Goal: Information Seeking & Learning: Learn about a topic

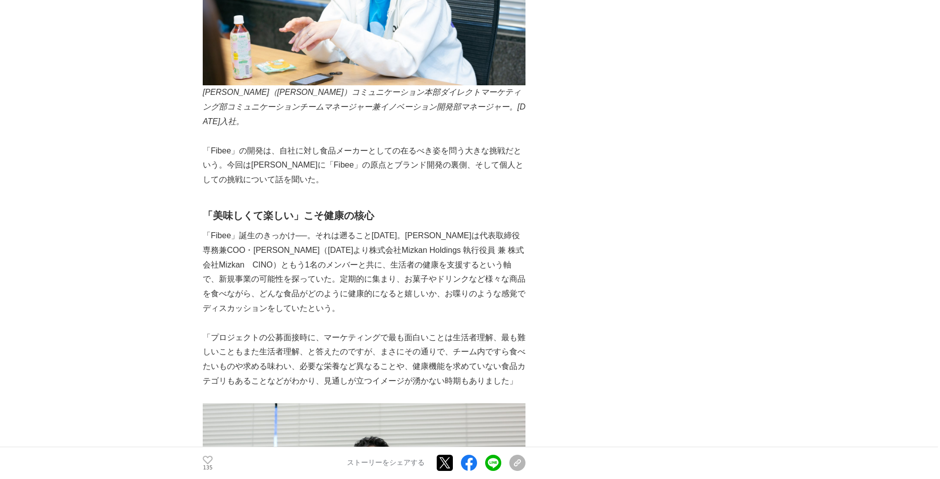
scroll to position [858, 0]
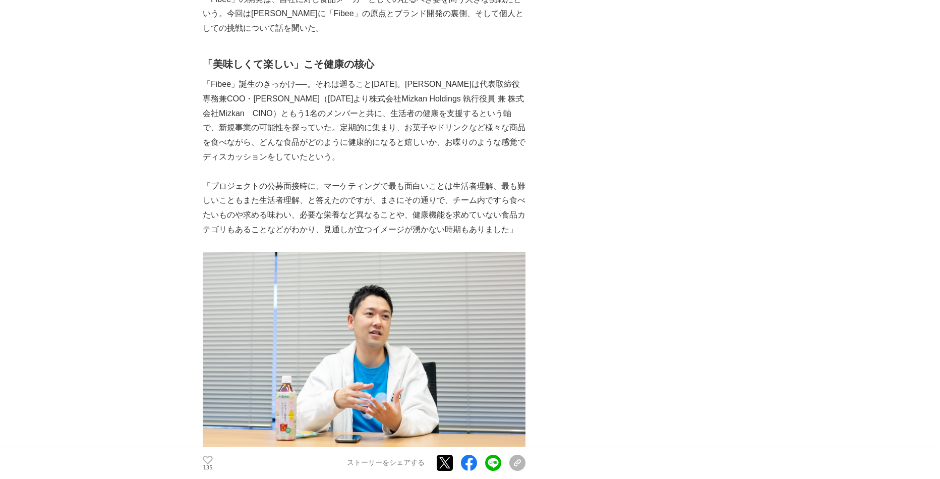
click at [220, 184] on p "「プロジェクトの公募面接時に、マーケティングで最も面白いことは生活者理解、最も難しいこともまた生活者理解、と答えたのですが、まさにその通りで、チーム内ですら食…" at bounding box center [364, 208] width 323 height 58
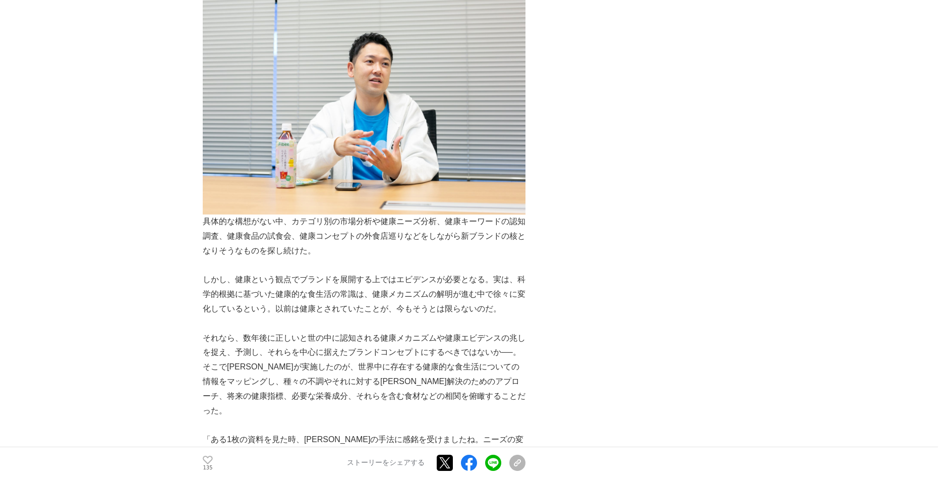
scroll to position [1160, 0]
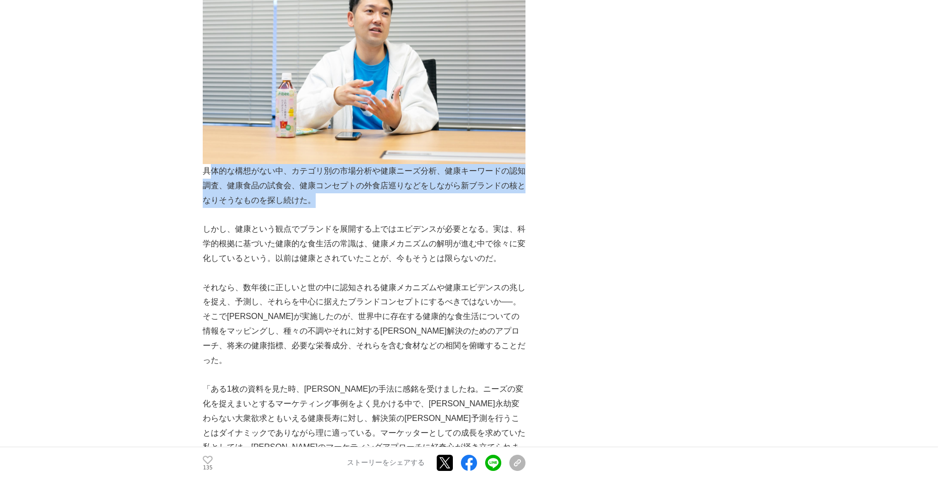
drag, startPoint x: 337, startPoint y: 202, endPoint x: 210, endPoint y: 177, distance: 129.1
click at [210, 177] on p "具体的な構想がない中、カテゴリ別の市場分析や健康ニーズ分析、健康キーワードの認知調査、健康食品の試食会、健康コンセプトの外食店巡りなどをしながら新ブランドの核…" at bounding box center [364, 78] width 323 height 259
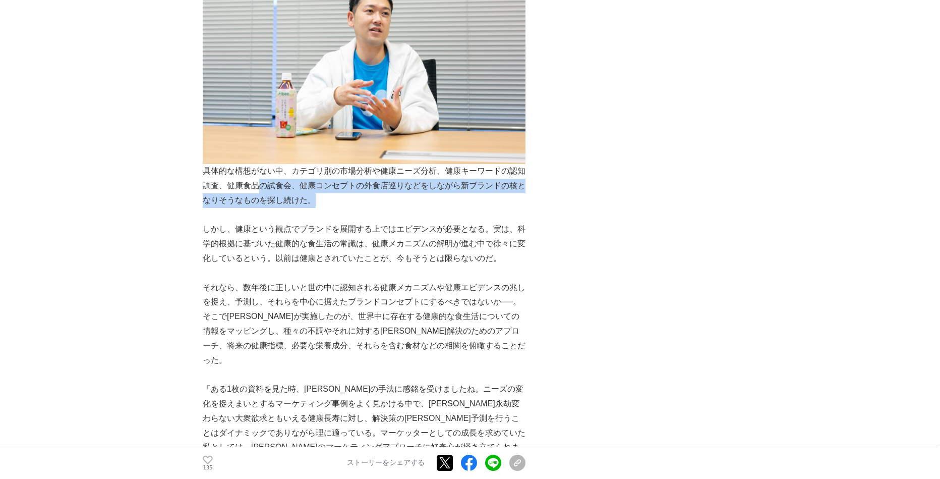
drag, startPoint x: 347, startPoint y: 203, endPoint x: 255, endPoint y: 189, distance: 92.8
click at [255, 189] on p "具体的な構想がない中、カテゴリ別の市場分析や健康ニーズ分析、健康キーワードの認知調査、健康食品の試食会、健康コンセプトの外食店巡りなどをしながら新ブランドの核…" at bounding box center [364, 78] width 323 height 259
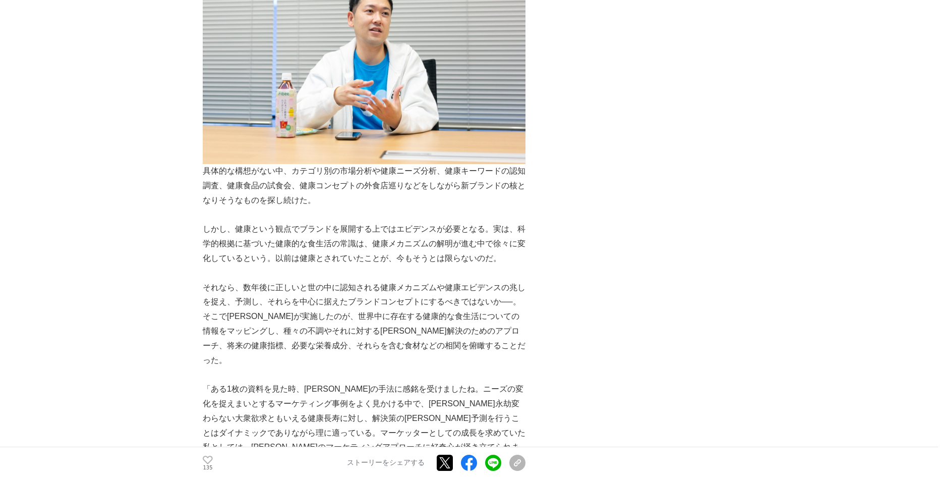
scroll to position [1211, 0]
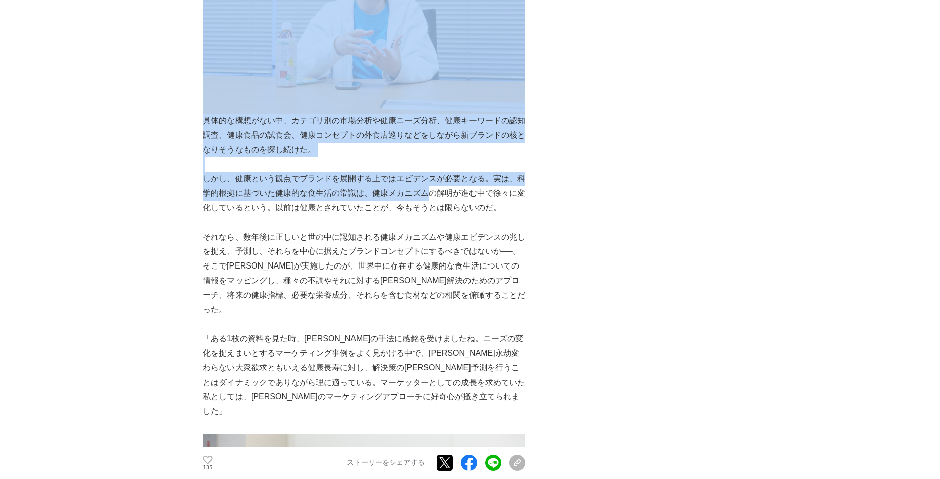
drag, startPoint x: 202, startPoint y: 179, endPoint x: 437, endPoint y: 201, distance: 235.7
click at [362, 199] on p "しかし、健康という観点でブランドを展開する上ではエビデンスが必要となる。実は、科学的根拠に基づいた健康的な食生活の常識は、健康メカニズムの解明が進む中で徐々に…" at bounding box center [364, 193] width 323 height 43
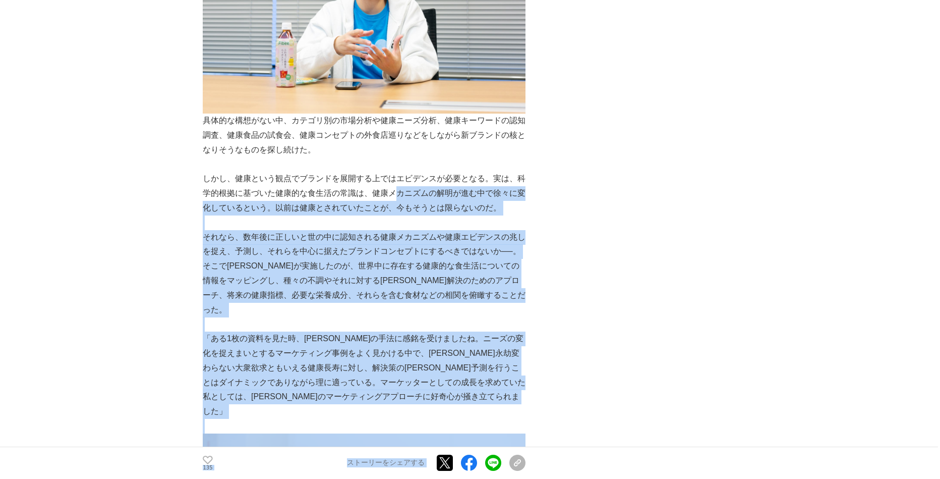
drag, startPoint x: 528, startPoint y: 213, endPoint x: 390, endPoint y: 191, distance: 139.9
click at [390, 191] on p "しかし、健康という観点でブランドを展開する上ではエビデンスが必要となる。実は、科学的根拠に基づいた健康的な食生活の常識は、健康メカニズムの解明が進む中で徐々に…" at bounding box center [364, 193] width 323 height 43
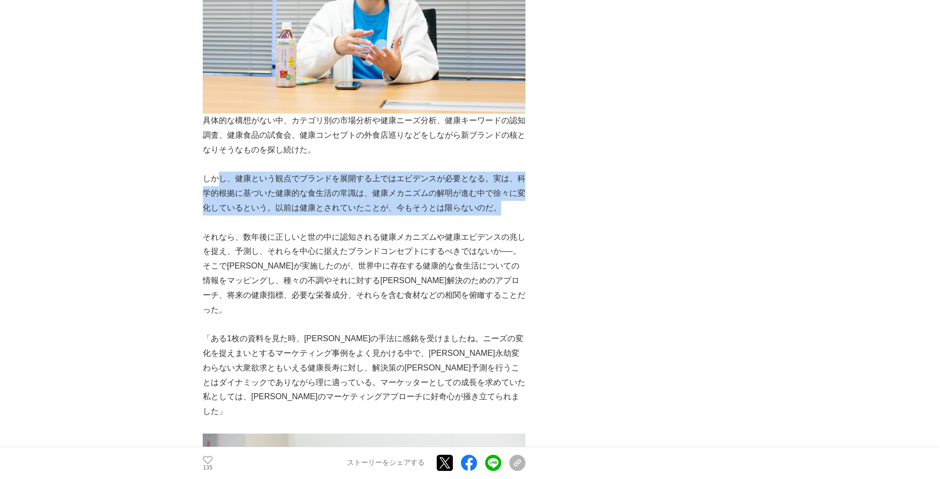
drag, startPoint x: 505, startPoint y: 213, endPoint x: 221, endPoint y: 182, distance: 285.2
click at [221, 182] on p "しかし、健康という観点でブランドを展開する上ではエビデンスが必要となる。実は、科学的根拠に基づいた健康的な食生活の常識は、健康メカニズムの解明が進む中で徐々に…" at bounding box center [364, 193] width 323 height 43
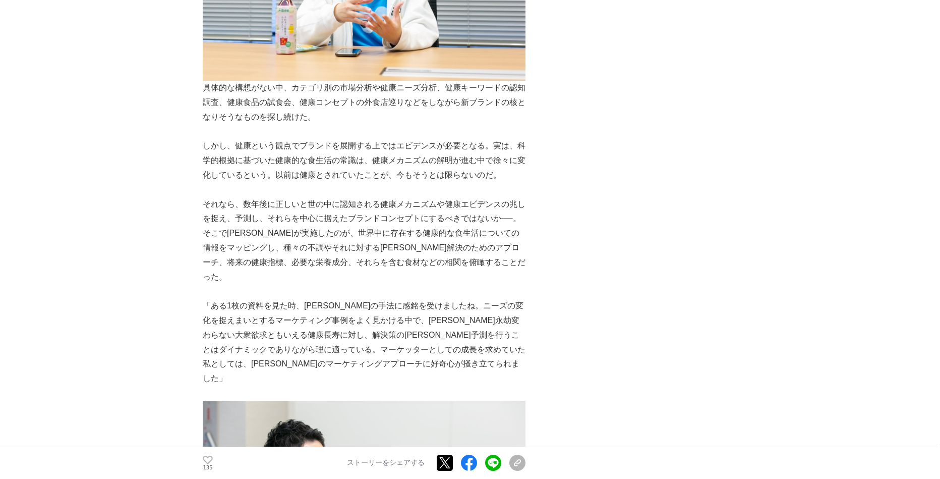
scroll to position [1261, 0]
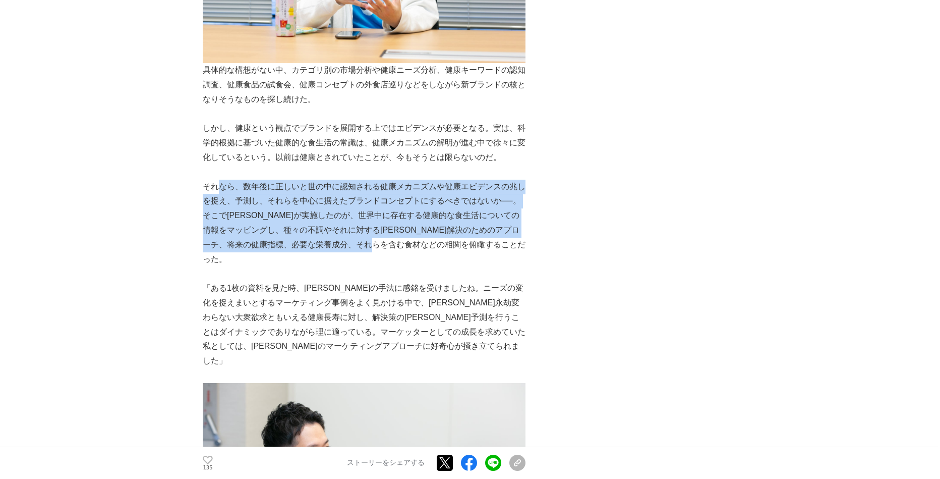
drag, startPoint x: 483, startPoint y: 249, endPoint x: 217, endPoint y: 193, distance: 272.2
click at [217, 193] on p "それなら、数年後に正しいと世の中に認知される健康メカニズムや健康エビデンスの兆しを捉え、予測し、それらを中心に据えたブランドコンセプトにするべきではないか──…" at bounding box center [364, 223] width 323 height 87
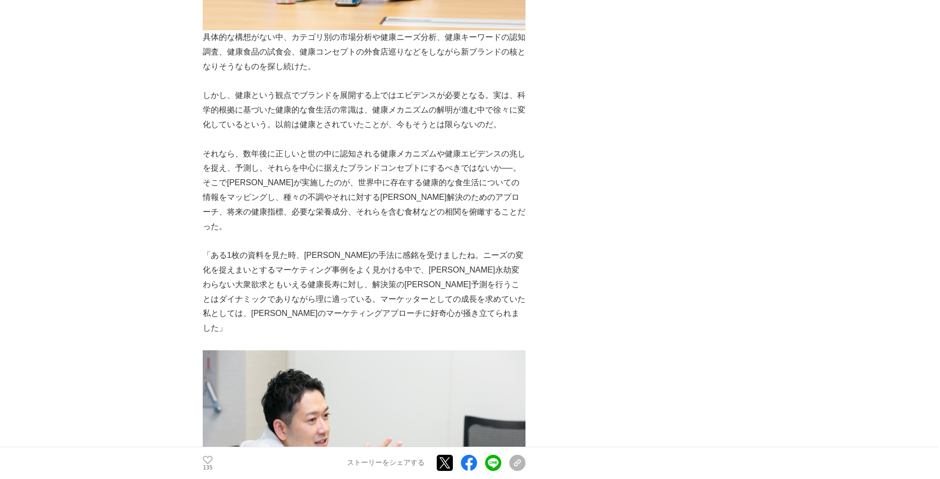
scroll to position [1312, 0]
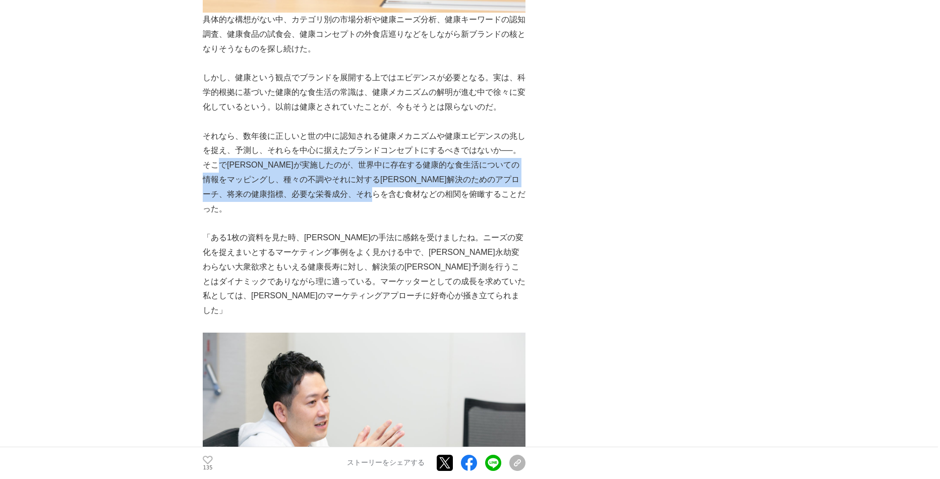
drag, startPoint x: 468, startPoint y: 202, endPoint x: 235, endPoint y: 169, distance: 235.0
click at [235, 169] on p "それなら、数年後に正しいと世の中に認知される健康メカニズムや健康エビデンスの兆しを捉え、予測し、それらを中心に据えたブランドコンセプトにするべきではないか──…" at bounding box center [364, 172] width 323 height 87
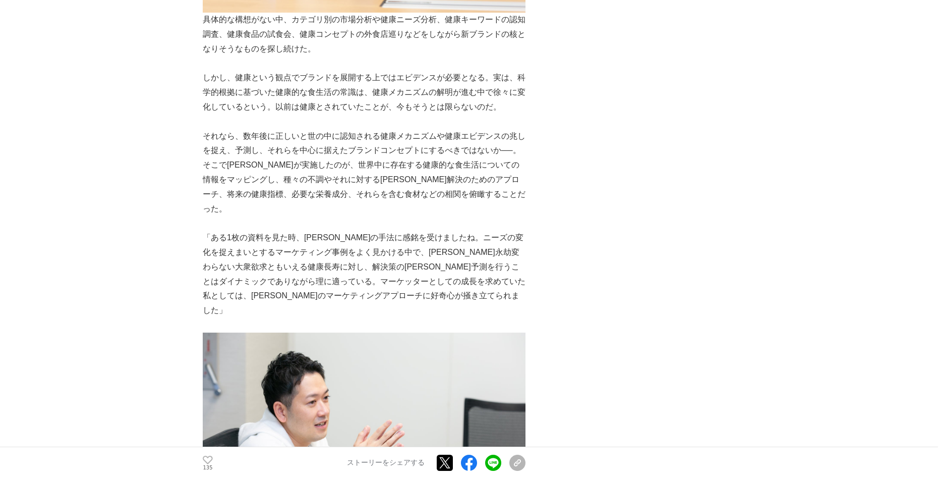
click at [230, 152] on p "それなら、数年後に正しいと世の中に認知される健康メカニズムや健康エビデンスの兆しを捉え、予測し、それらを中心に据えたブランドコンセプトにするべきではないか──…" at bounding box center [364, 172] width 323 height 87
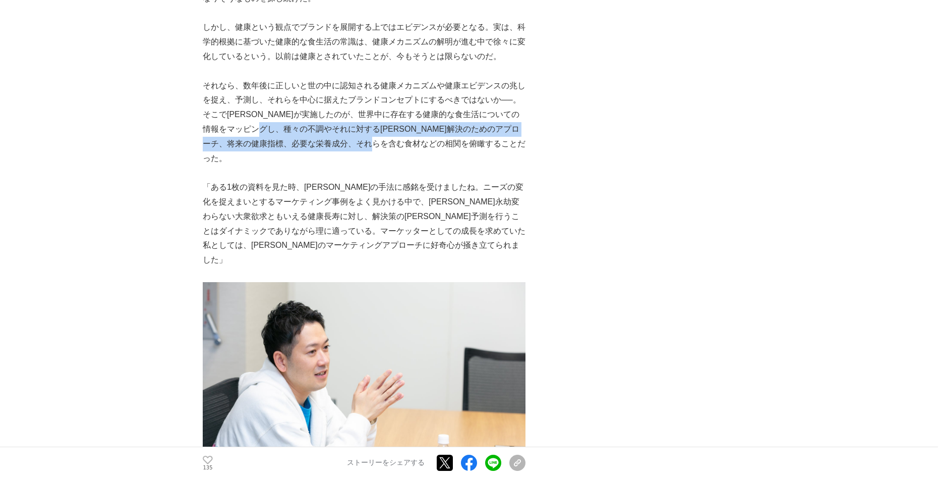
drag, startPoint x: 477, startPoint y: 153, endPoint x: 303, endPoint y: 134, distance: 174.6
click at [303, 134] on p "それなら、数年後に正しいと世の中に認知される健康メカニズムや健康エビデンスの兆しを捉え、予測し、それらを中心に据えたブランドコンセプトにするべきではないか──…" at bounding box center [364, 122] width 323 height 87
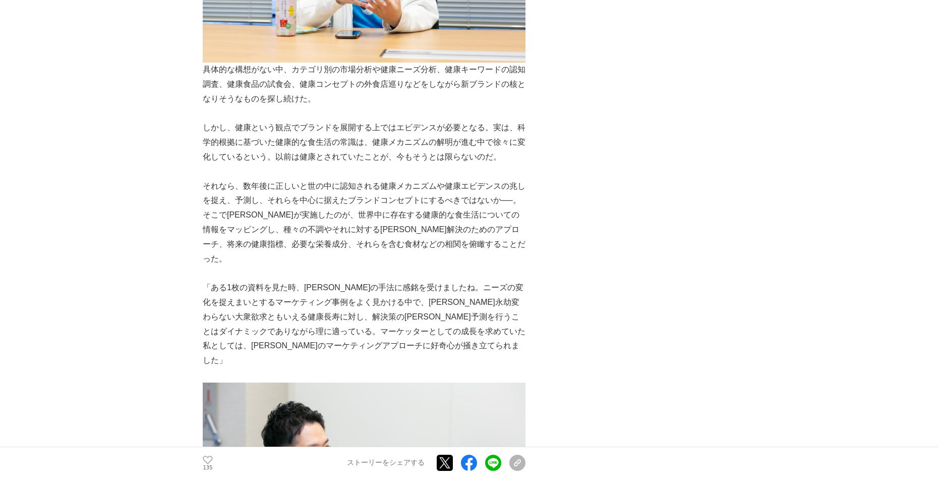
scroll to position [1261, 0]
click at [284, 214] on p "それなら、数年後に正しいと世の中に認知される健康メカニズムや健康エビデンスの兆しを捉え、予測し、それらを中心に据えたブランドコンセプトにするべきではないか──…" at bounding box center [364, 223] width 323 height 87
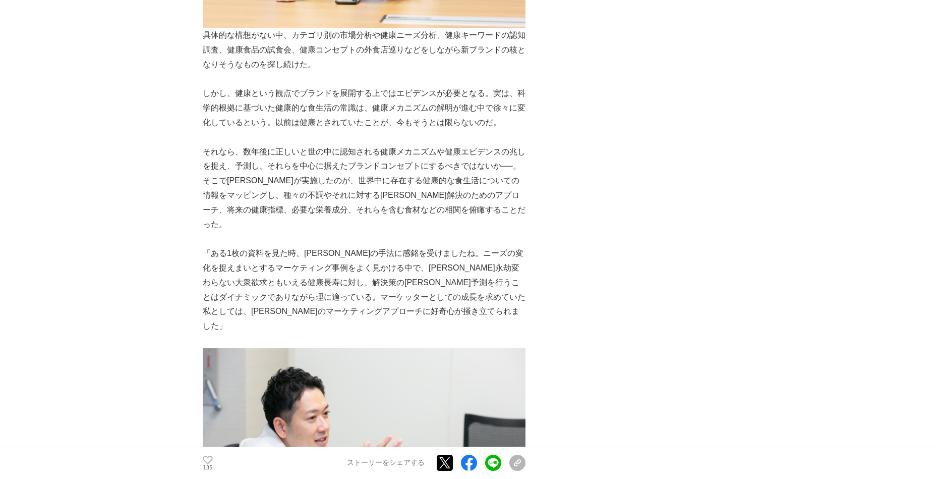
scroll to position [1312, 0]
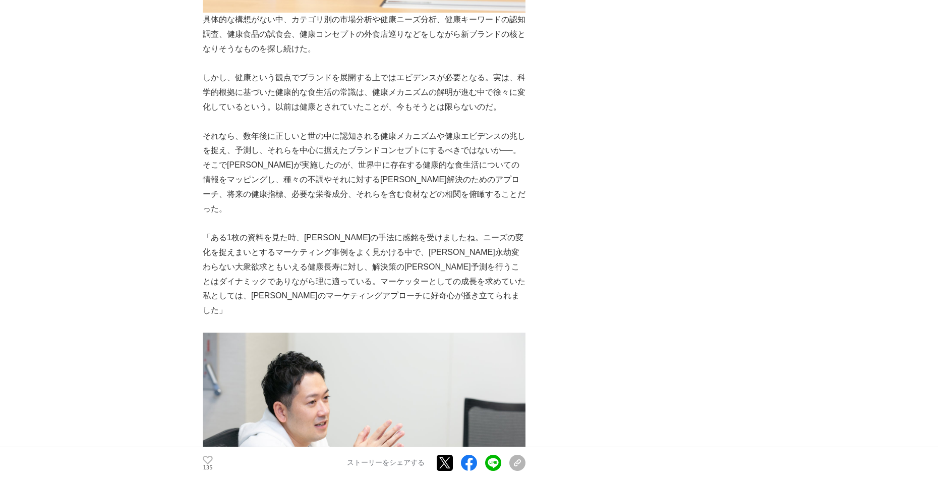
click at [242, 232] on p "「ある1枚の資料を見た時、[PERSON_NAME]の手法に感銘を受けましたね。ニーズの変化を捉えまいとするマーケティング事例をよく見かける中で、[PERSO…" at bounding box center [364, 274] width 323 height 87
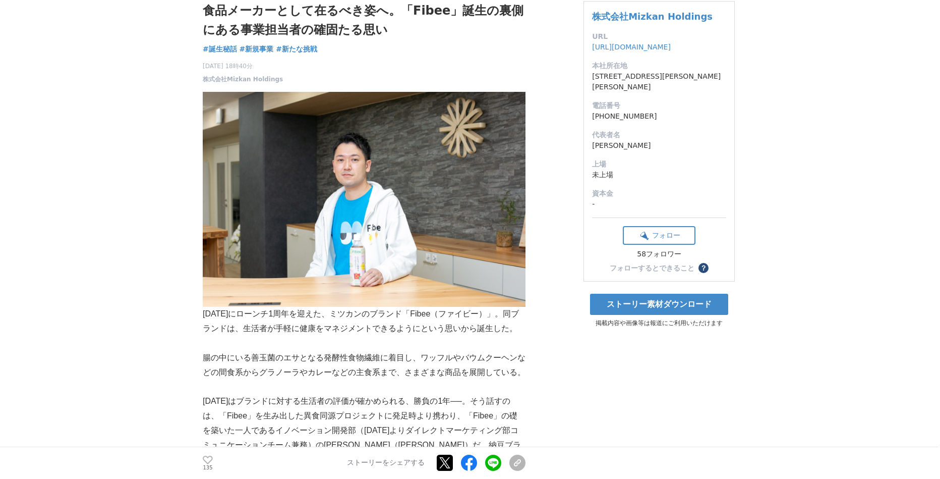
scroll to position [0, 0]
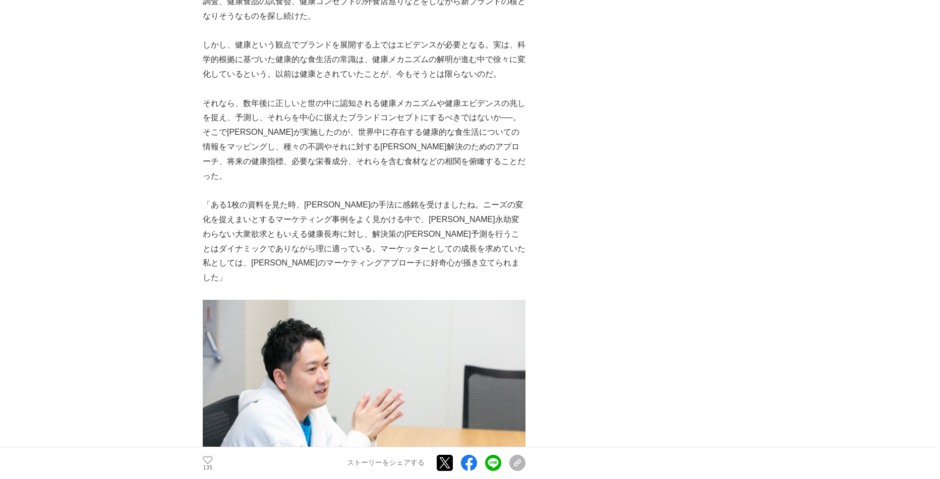
scroll to position [1362, 0]
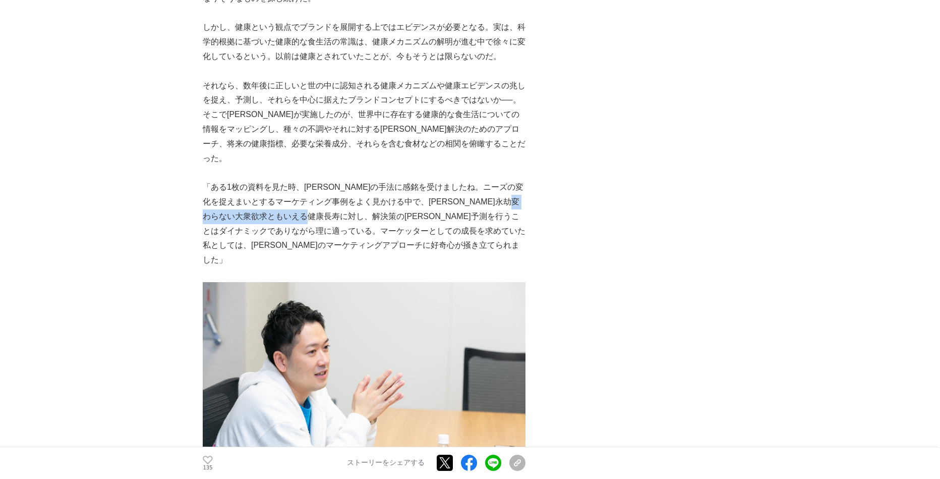
drag, startPoint x: 267, startPoint y: 204, endPoint x: 375, endPoint y: 206, distance: 107.5
click at [381, 206] on p "「ある1枚の資料を見た時、[PERSON_NAME]の手法に感銘を受けましたね。ニーズの変化を捉えまいとするマーケティング事例をよく見かける中で、[PERSO…" at bounding box center [364, 223] width 323 height 87
click at [321, 204] on p "「ある1枚の資料を見た時、[PERSON_NAME]の手法に感銘を受けましたね。ニーズの変化を捉えまいとするマーケティング事例をよく見かける中で、[PERSO…" at bounding box center [364, 223] width 323 height 87
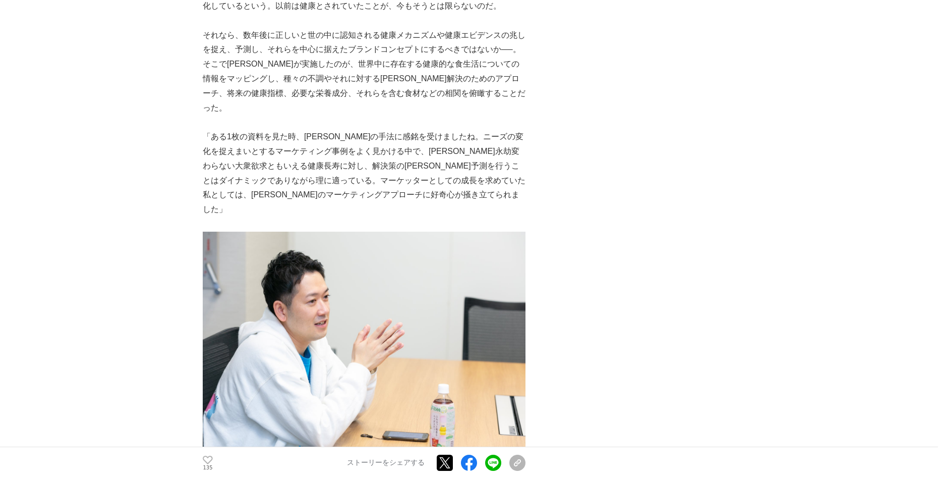
click at [215, 171] on p "「ある1枚の資料を見た時、[PERSON_NAME]の手法に感銘を受けましたね。ニーズの変化を捉えまいとするマーケティング事例をよく見かける中で、[PERSO…" at bounding box center [364, 173] width 323 height 87
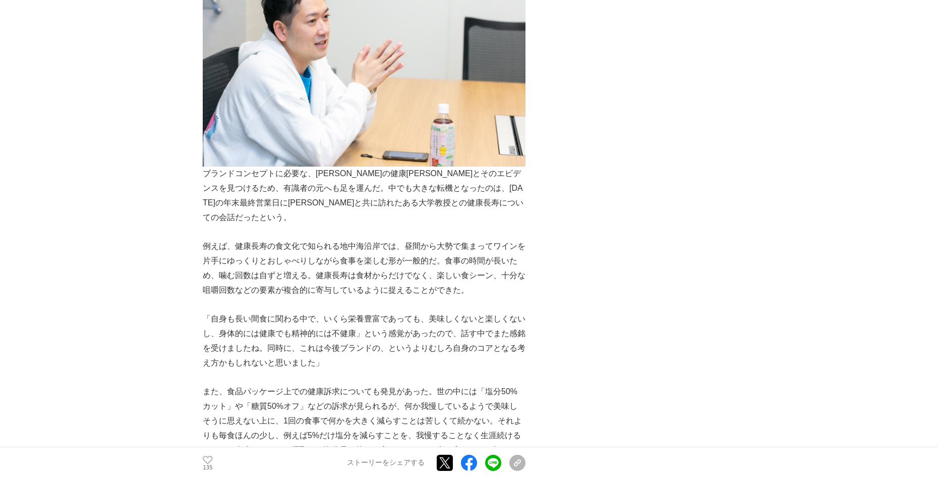
scroll to position [1715, 0]
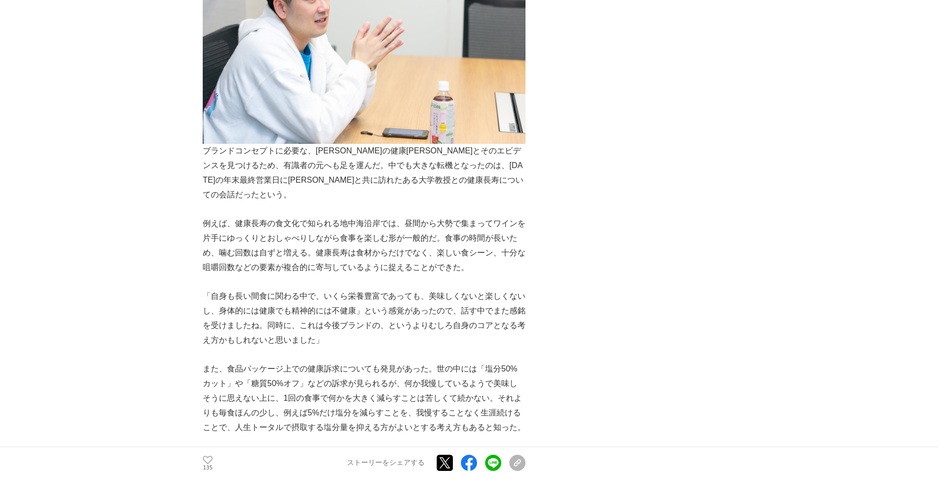
click at [244, 146] on p "ブランドコンセプトに必要な、[PERSON_NAME]の健康[PERSON_NAME]とそのエビデンスを見つけるため、有識者の元へも足を運んだ。中でも大きな転…" at bounding box center [364, 65] width 323 height 273
drag, startPoint x: 303, startPoint y: 140, endPoint x: 403, endPoint y: 139, distance: 99.9
click at [403, 139] on p "ブランドコンセプトに必要な、[PERSON_NAME]の健康[PERSON_NAME]とそのエビデンスを見つけるため、有識者の元へも足を運んだ。中でも大きな転…" at bounding box center [364, 65] width 323 height 273
click at [314, 151] on p "ブランドコンセプトに必要な、[PERSON_NAME]の健康[PERSON_NAME]とそのエビデンスを見つけるため、有識者の元へも足を運んだ。中でも大きな転…" at bounding box center [364, 65] width 323 height 273
click at [295, 216] on p "例えば、健康長寿の食文化で知られる地中海沿岸では、昼間から大勢で集まってワインを片手にゆっくりとおしゃべりしながら食事を楽しむ形が一般的だ。食事の時間が長いた…" at bounding box center [364, 245] width 323 height 58
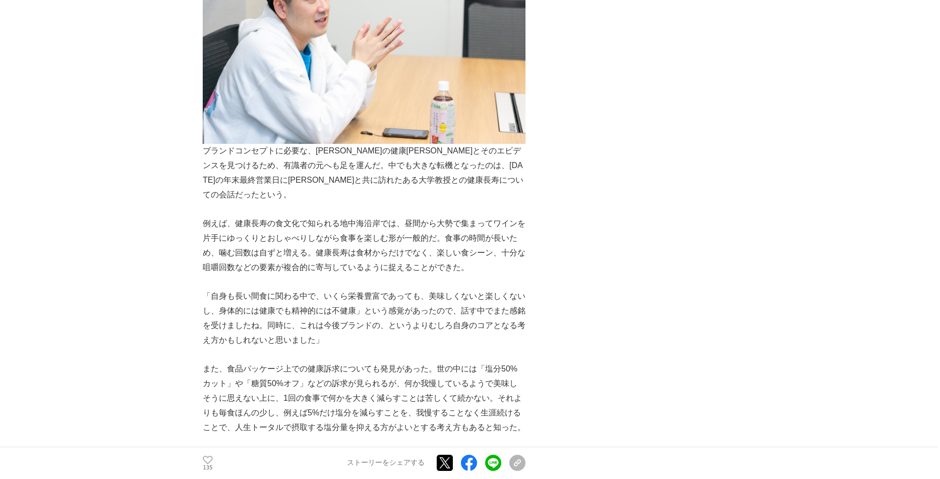
click at [293, 216] on p "例えば、健康長寿の食文化で知られる地中海沿岸では、昼間から大勢で集まってワインを片手にゆっくりとおしゃべりしながら食事を楽しむ形が一般的だ。食事の時間が長いた…" at bounding box center [364, 245] width 323 height 58
click at [323, 216] on p "例えば、健康長寿の食文化で知られる地中海沿岸では、昼間から大勢で集まってワインを片手にゆっくりとおしゃべりしながら食事を楽しむ形が一般的だ。食事の時間が長いた…" at bounding box center [364, 245] width 323 height 58
click at [321, 222] on p "例えば、健康長寿の食文化で知られる地中海沿岸では、昼間から大勢で集まってワインを片手にゆっくりとおしゃべりしながら食事を楽しむ形が一般的だ。食事の時間が長いた…" at bounding box center [364, 245] width 323 height 58
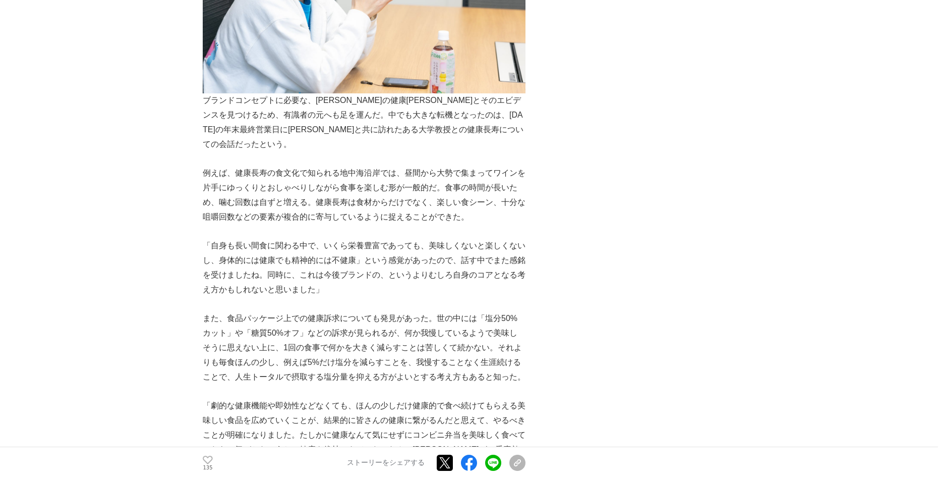
click at [274, 239] on p "「自身も長い間食に関わる中で、いくら栄養豊富であっても、美味しくないと楽しくないし、身体的には健康でも精神的には不健康」という感覚があったので、話す中でまた感…" at bounding box center [364, 268] width 323 height 58
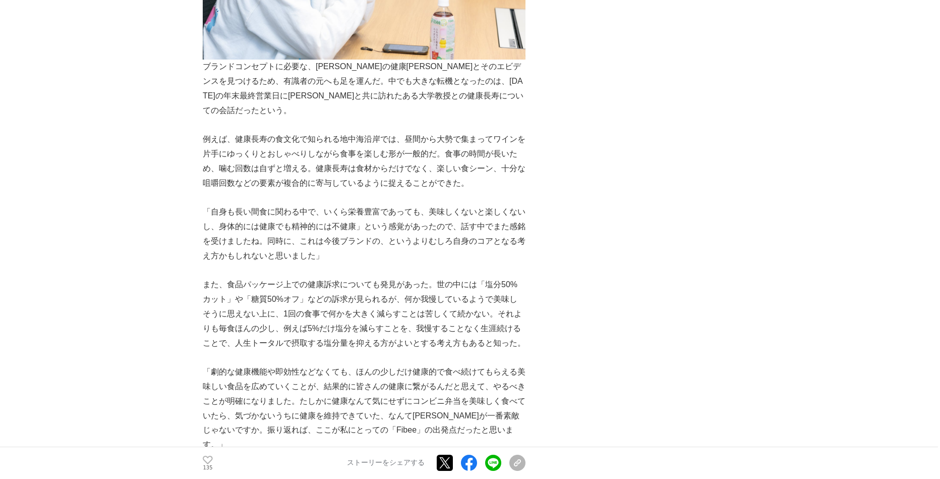
scroll to position [1816, 0]
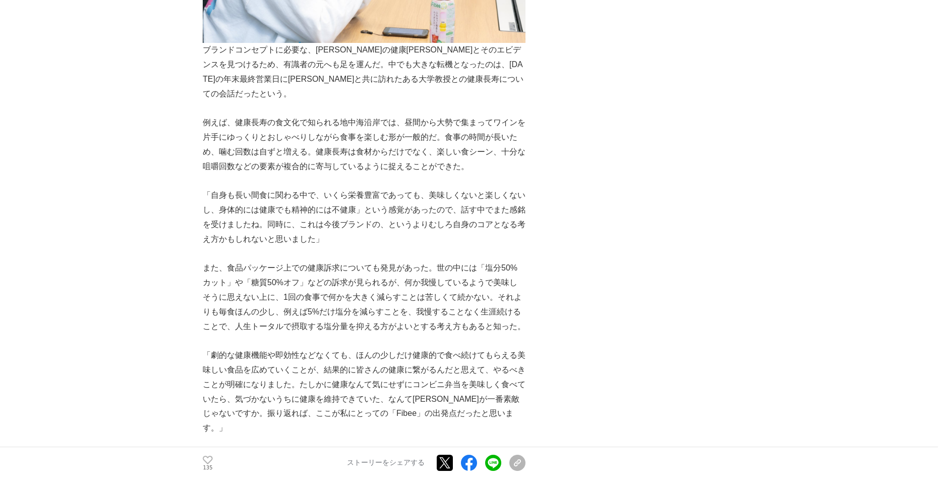
click at [277, 188] on p "「自身も長い間食に関わる中で、いくら栄養豊富であっても、美味しくないと楽しくないし、身体的には健康でも精神的には不健康」という感覚があったので、話す中でまた感…" at bounding box center [364, 217] width 323 height 58
click at [275, 188] on p "「自身も長い間食に関わる中で、いくら栄養豊富であっても、美味しくないと楽しくないし、身体的には健康でも精神的には不健康」という感覚があったので、話す中でまた感…" at bounding box center [364, 217] width 323 height 58
click at [282, 188] on p "「自身も長い間食に関わる中で、いくら栄養豊富であっても、美味しくないと楽しくないし、身体的には健康でも精神的には不健康」という感覚があったので、話す中でまた感…" at bounding box center [364, 217] width 323 height 58
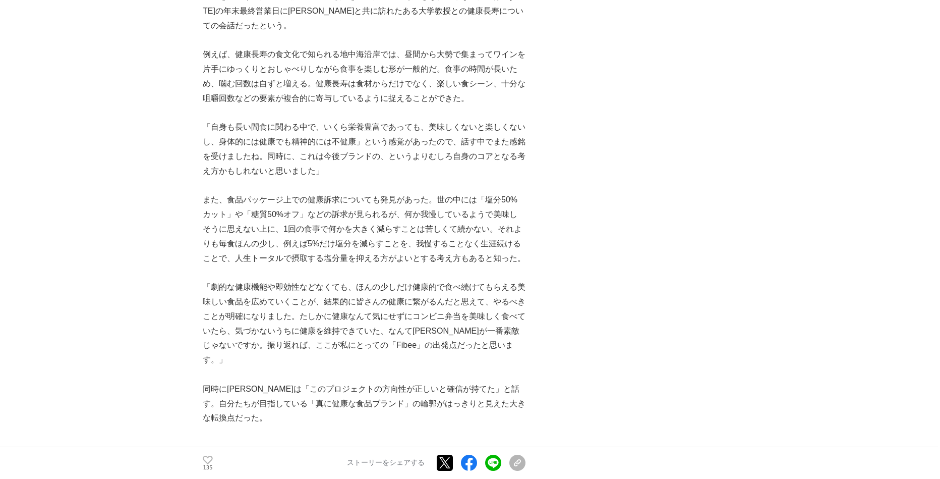
scroll to position [1867, 0]
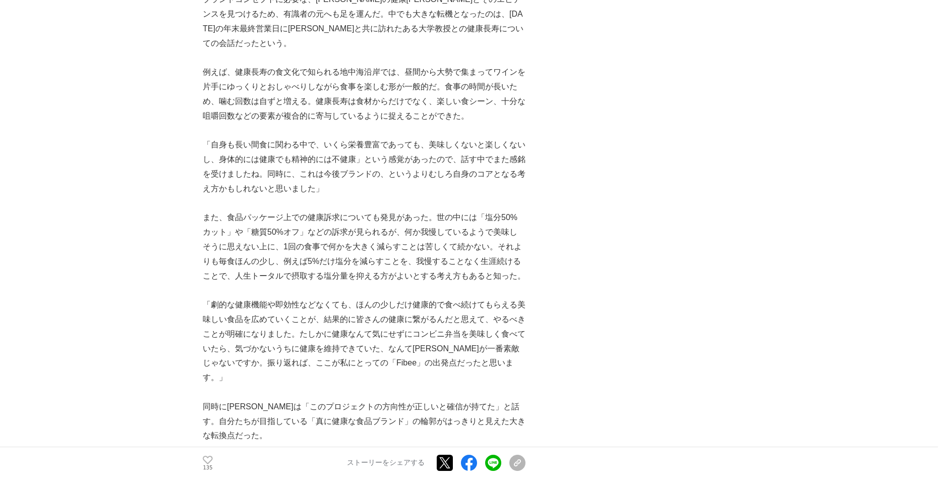
click at [274, 210] on p "また、食品パッケージ上での健康訴求についても発見があった。世の中には「塩分50%カット」や「糖質50%オフ」などの訴求が見られるが、何か我慢しているようで美味…" at bounding box center [364, 246] width 323 height 73
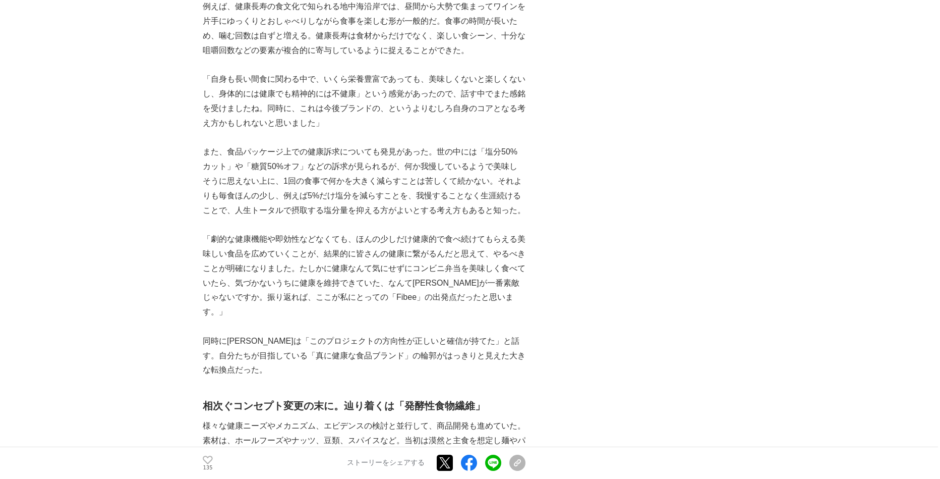
scroll to position [1917, 0]
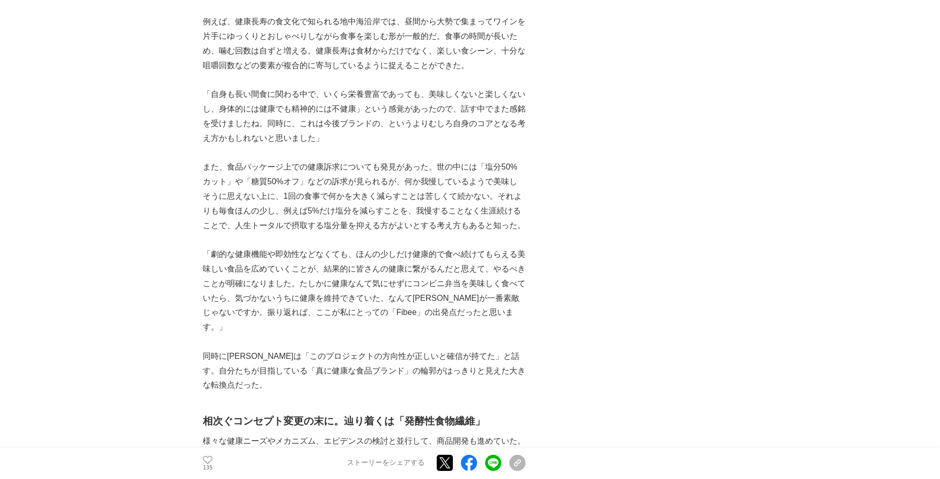
click at [278, 164] on p "また、食品パッケージ上での健康訴求についても発見があった。世の中には「塩分50%カット」や「糖質50%オフ」などの訴求が見られるが、何か我慢しているようで美味…" at bounding box center [364, 196] width 323 height 73
click at [289, 160] on p "また、食品パッケージ上での健康訴求についても発見があった。世の中には「塩分50%カット」や「糖質50%オフ」などの訴求が見られるが、何か我慢しているようで美味…" at bounding box center [364, 196] width 323 height 73
click at [287, 169] on p "また、食品パッケージ上での健康訴求についても発見があった。世の中には「塩分50%カット」や「糖質50%オフ」などの訴求が見られるが、何か我慢しているようで美味…" at bounding box center [364, 196] width 323 height 73
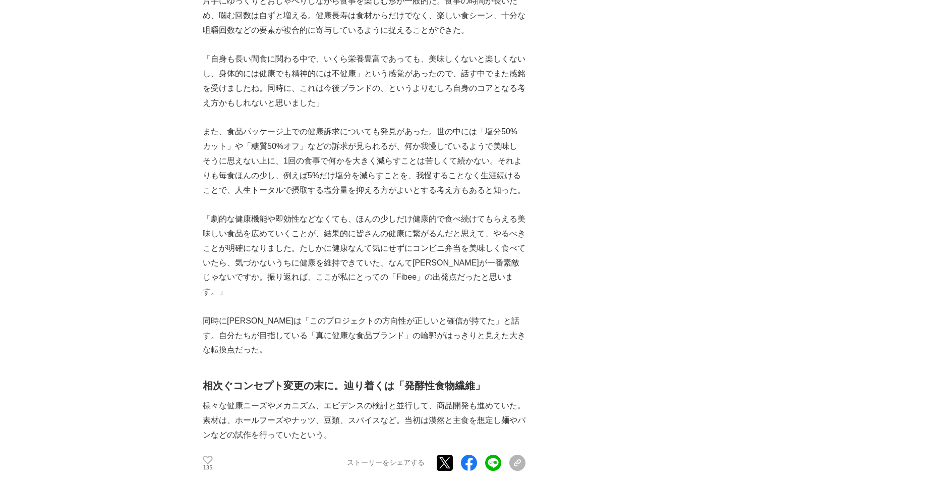
scroll to position [1968, 0]
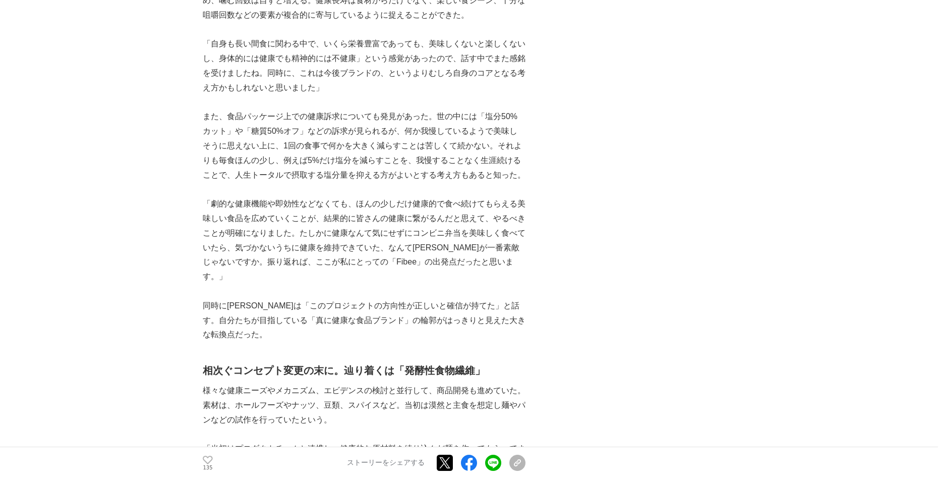
click at [282, 120] on p "また、食品パッケージ上での健康訴求についても発見があった。世の中には「塩分50%カット」や「糖質50%オフ」などの訴求が見られるが、何か我慢しているようで美味…" at bounding box center [364, 145] width 323 height 73
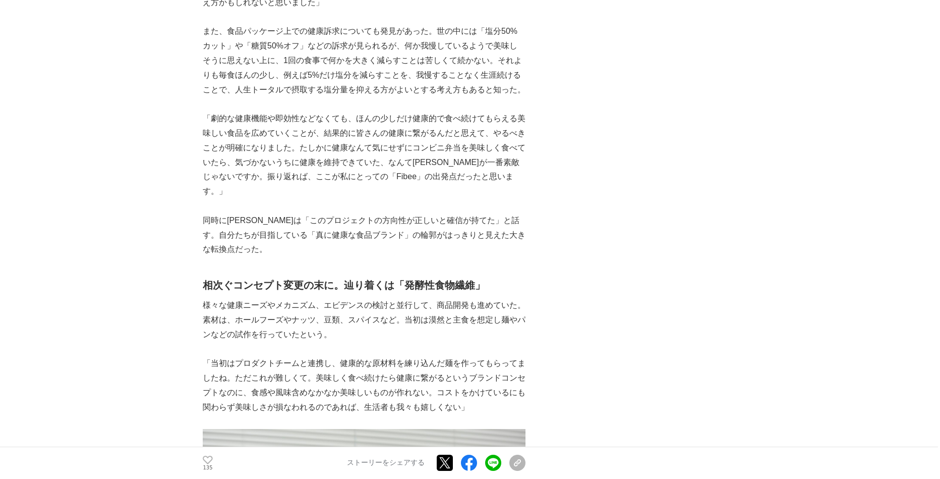
scroll to position [2069, 0]
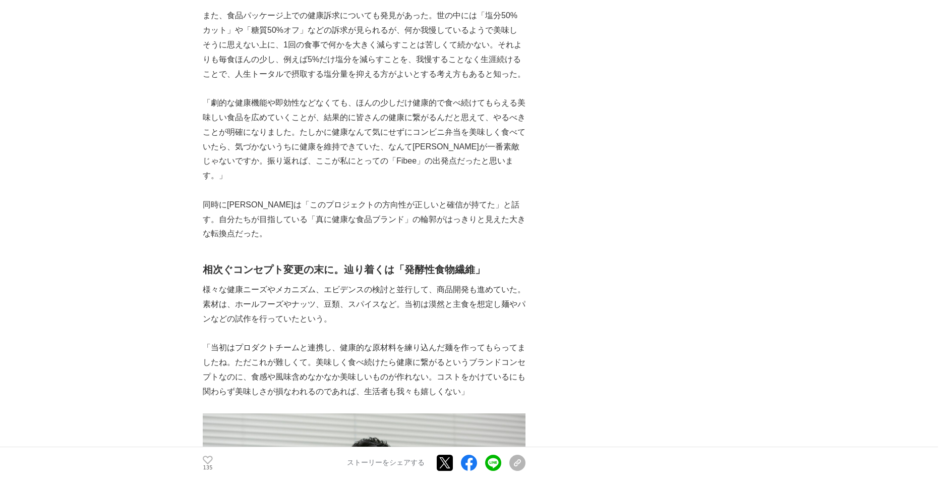
click at [273, 198] on p "同時に[PERSON_NAME]は「このプロジェクトの方向性が正しいと確信が持てた」と話す。自分たちが目指している「真に健康な食品ブランド」の輪郭がはっきりと…" at bounding box center [364, 219] width 323 height 43
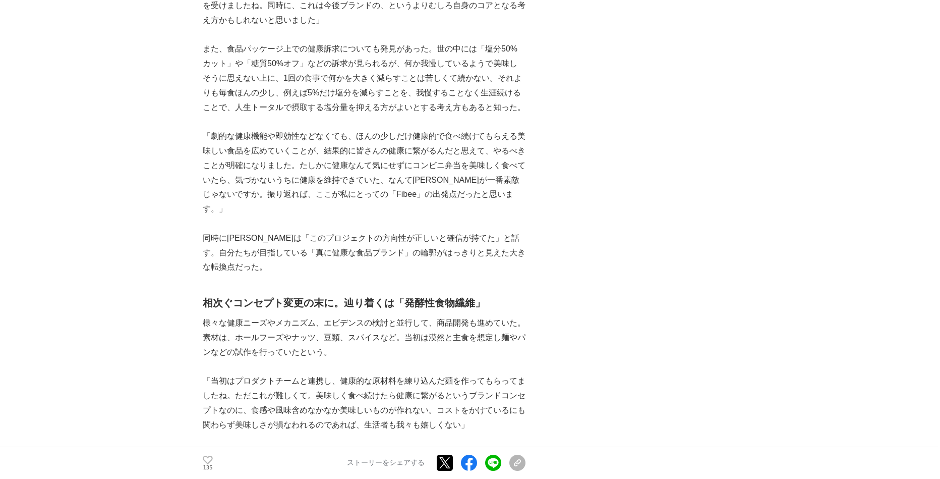
scroll to position [2018, 0]
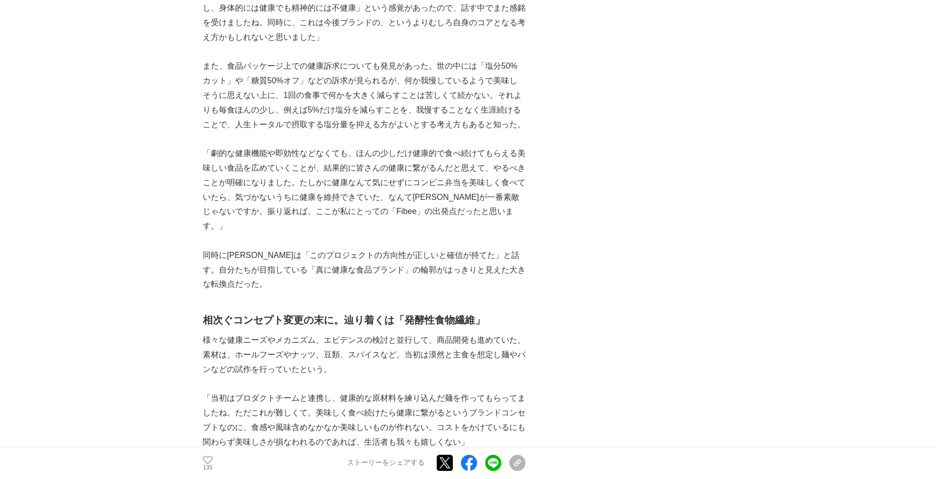
click at [255, 150] on p "「劇的な健康機能や即効性などなくても、ほんの少しだけ健康的で食べ続けてもらえる美味しい食品を広めていくことが、結果的に皆さんの健康に繋がるんだと思えて、やるべ…" at bounding box center [364, 189] width 323 height 87
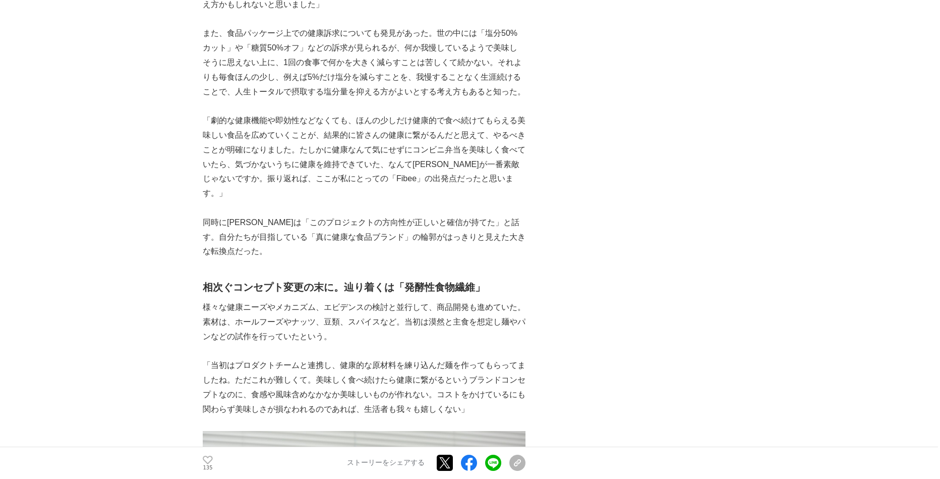
scroll to position [2069, 0]
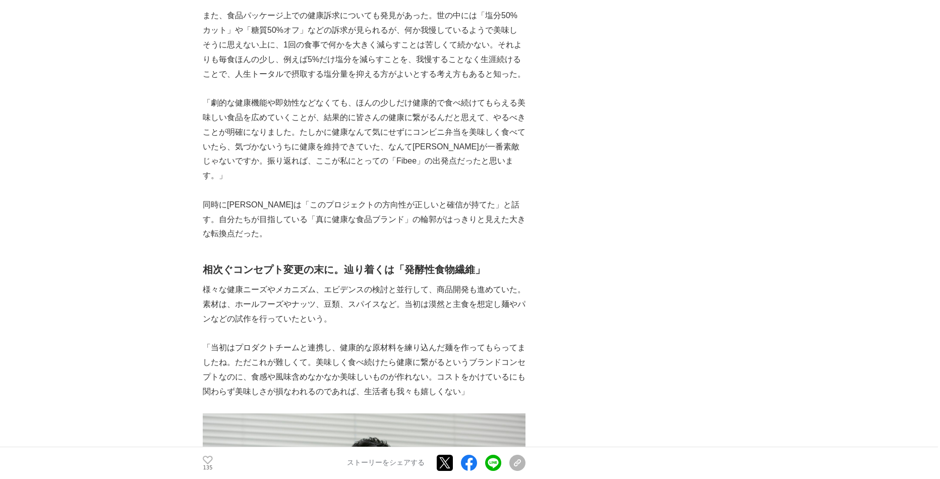
click at [253, 118] on p "「劇的な健康機能や即効性などなくても、ほんの少しだけ健康的で食べ続けてもらえる美味しい食品を広めていくことが、結果的に皆さんの健康に繋がるんだと思えて、やるべ…" at bounding box center [364, 139] width 323 height 87
click at [289, 110] on p "「劇的な健康機能や即効性などなくても、ほんの少しだけ健康的で食べ続けてもらえる美味しい食品を広めていくことが、結果的に皆さんの健康に繋がるんだと思えて、やるべ…" at bounding box center [364, 139] width 323 height 87
click at [287, 118] on p "「劇的な健康機能や即効性などなくても、ほんの少しだけ健康的で食べ続けてもらえる美味しい食品を広めていくことが、結果的に皆さんの健康に繋がるんだと思えて、やるべ…" at bounding box center [364, 139] width 323 height 87
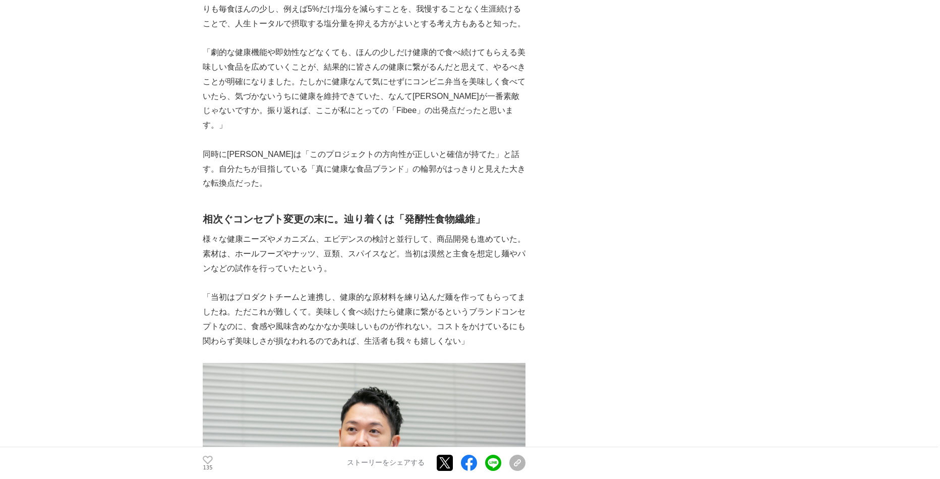
click at [262, 147] on p "同時に[PERSON_NAME]は「このプロジェクトの方向性が正しいと確信が持てた」と話す。自分たちが目指している「真に健康な食品ブランド」の輪郭がはっきりと…" at bounding box center [364, 168] width 323 height 43
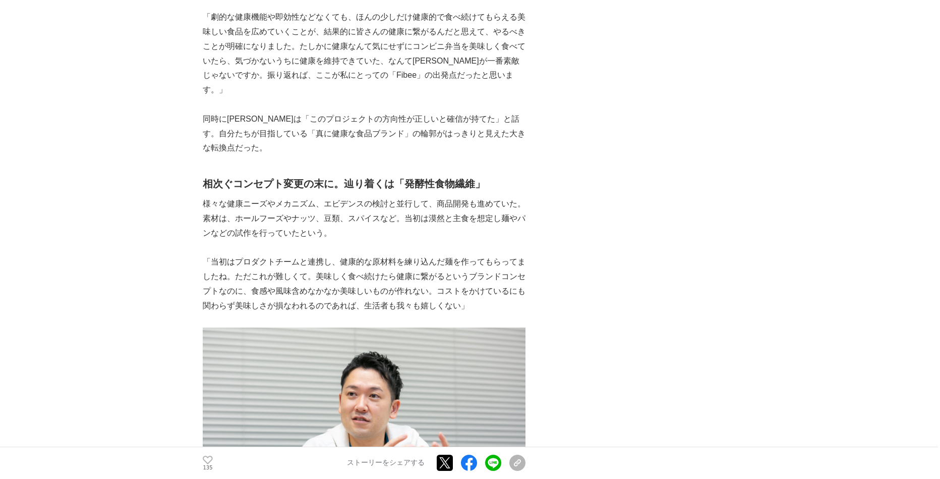
scroll to position [2170, 0]
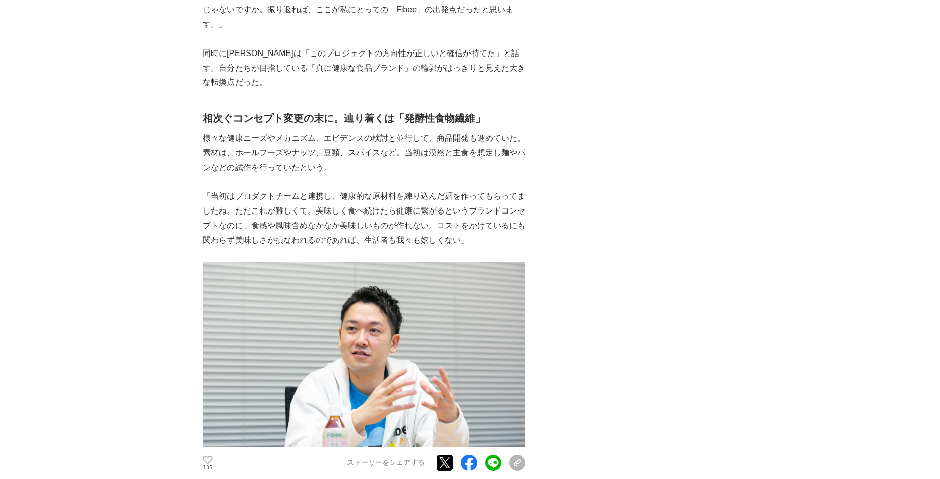
click at [212, 189] on p "「当初はプロダクトチームと連携し、健康的な原材料を練り込んだ麺を作ってもらってましたね。ただこれが難しくて。美味しく食べ続けたら健康に繋がるというブランドコン…" at bounding box center [364, 218] width 323 height 58
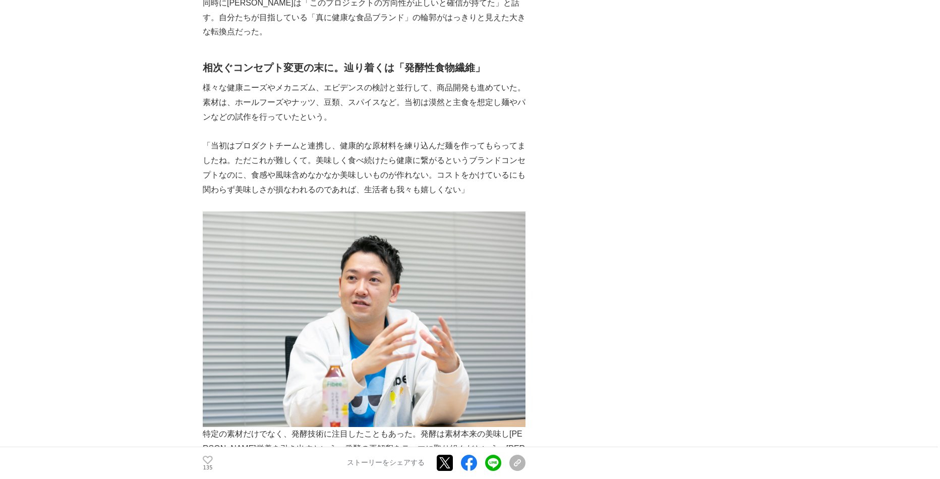
click at [214, 139] on p "「当初はプロダクトチームと連携し、健康的な原材料を練り込んだ麺を作ってもらってましたね。ただこれが難しくて。美味しく食べ続けたら健康に繋がるというブランドコン…" at bounding box center [364, 168] width 323 height 58
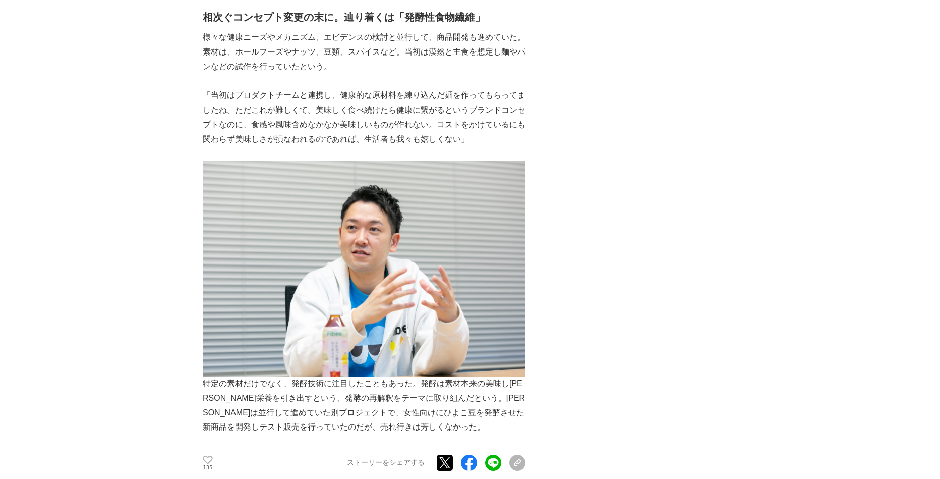
click at [336, 90] on p "「当初はプロダクトチームと連携し、健康的な原材料を練り込んだ麺を作ってもらってましたね。ただこれが難しくて。美味しく食べ続けたら健康に繋がるというブランドコン…" at bounding box center [364, 117] width 323 height 58
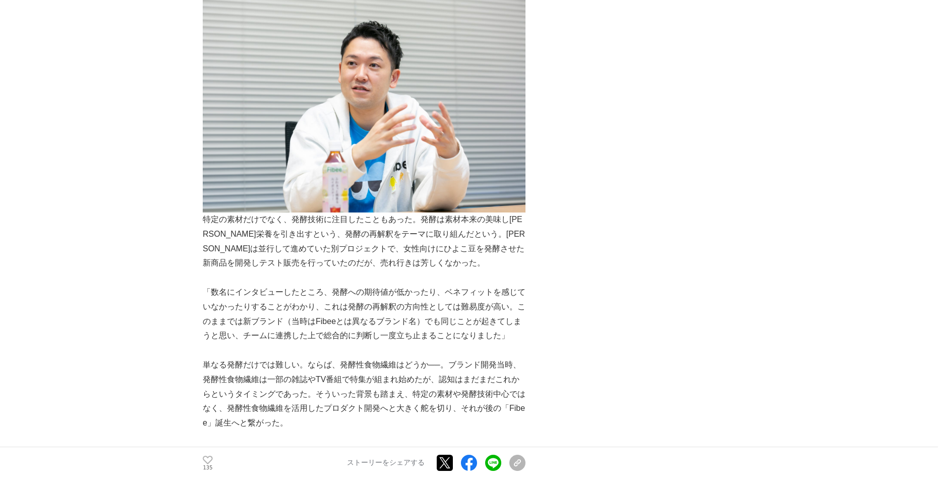
scroll to position [2573, 0]
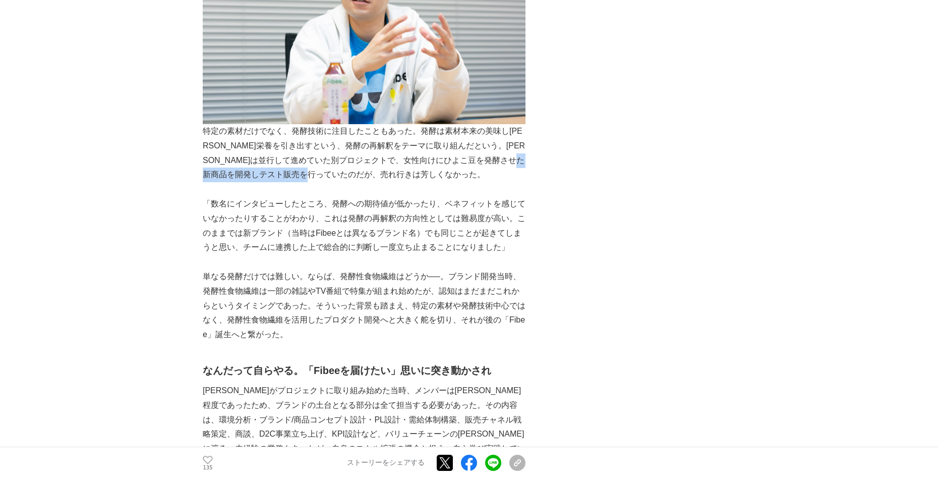
drag, startPoint x: 390, startPoint y: 119, endPoint x: 263, endPoint y: 119, distance: 127.1
click at [264, 119] on p "特定の素材だけでなく、発酵技術に注目したこともあった。発酵は素材本来の美味し[PERSON_NAME]栄養を引き出すという、発酵の再解釈をテーマに取り組んだと…" at bounding box center [364, 45] width 323 height 273
click at [263, 119] on p "特定の素材だけでなく、発酵技術に注目したこともあった。発酵は素材本来の美味し[PERSON_NAME]栄養を引き出すという、発酵の再解釈をテーマに取り組んだと…" at bounding box center [364, 45] width 323 height 273
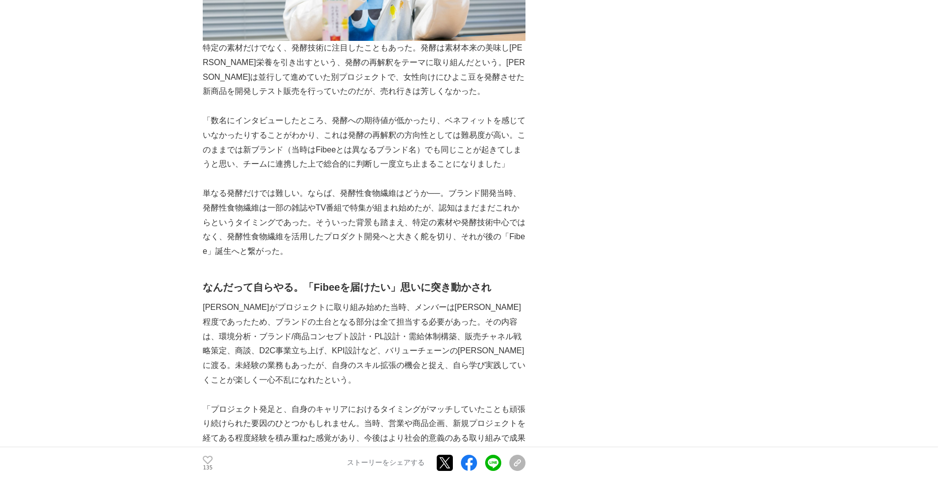
scroll to position [2674, 0]
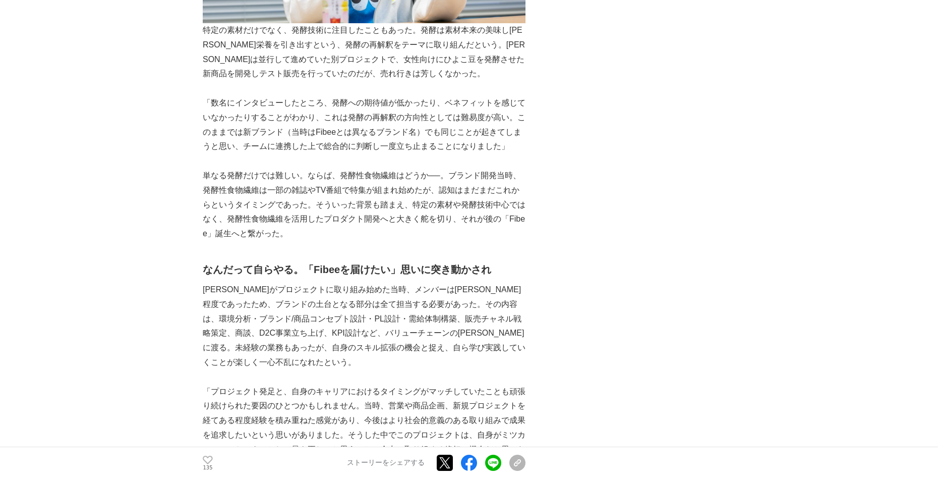
click at [223, 96] on p "「数名にインタビューしたところ、発酵への期待値が低かったり、ベネフィットを感じていなかったりすることがわかり、これは発酵の再解釈の方向性としては難易度が高い。…" at bounding box center [364, 125] width 323 height 58
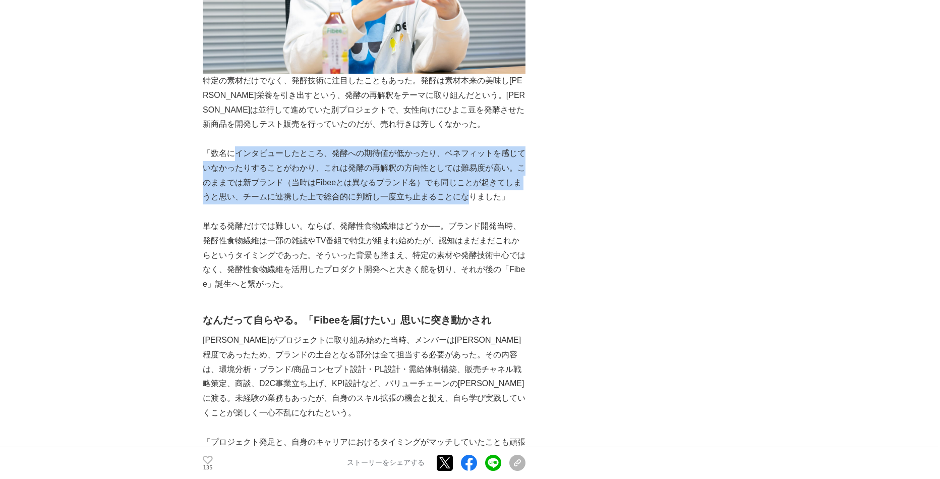
drag, startPoint x: 471, startPoint y: 142, endPoint x: 236, endPoint y: 99, distance: 239.1
click at [236, 146] on p "「数名にインタビューしたところ、発酵への期待値が低かったり、ベネフィットを感じていなかったりすることがわかり、これは発酵の再解釈の方向性としては難易度が高い。…" at bounding box center [364, 175] width 323 height 58
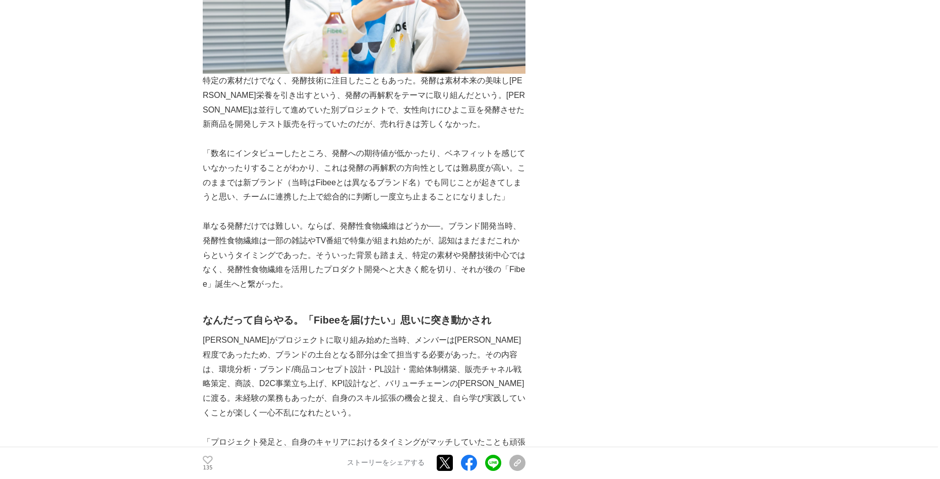
click at [228, 146] on p "「数名にインタビューしたところ、発酵への期待値が低かったり、ベネフィットを感じていなかったりすることがわかり、これは発酵の再解釈の方向性としては難易度が高い。…" at bounding box center [364, 175] width 323 height 58
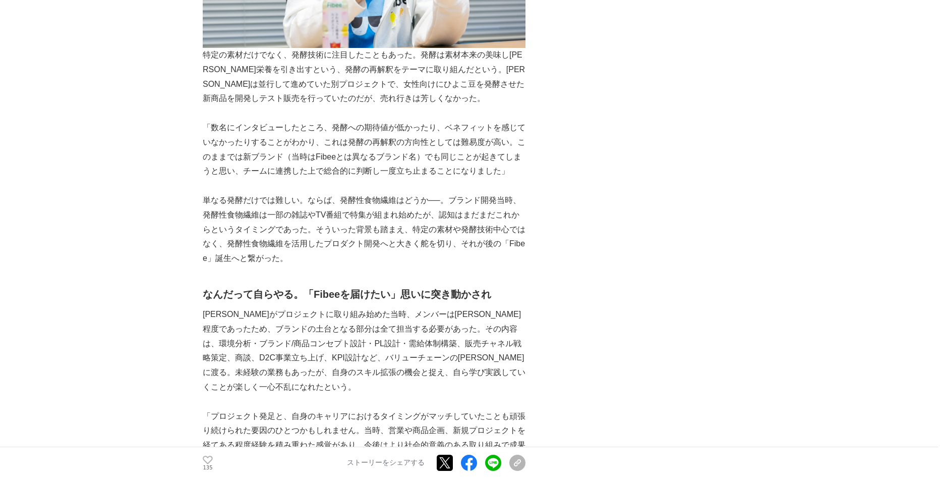
scroll to position [2674, 0]
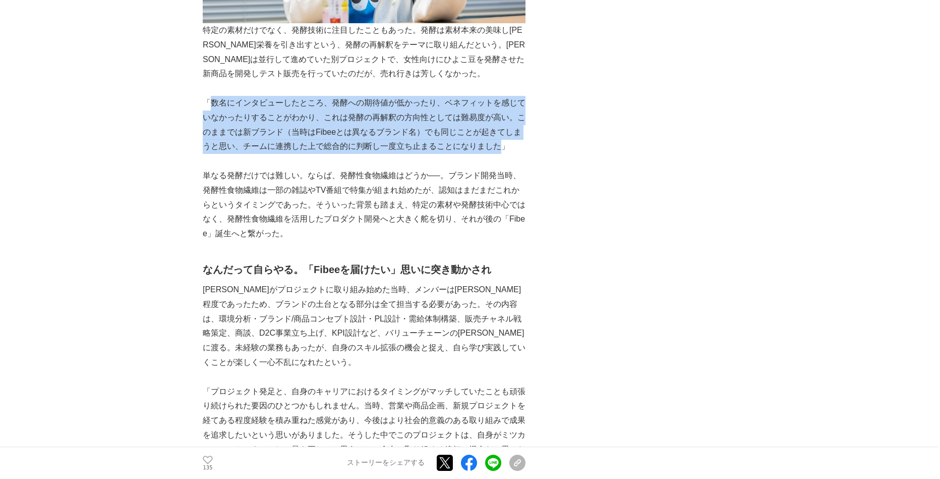
drag, startPoint x: 212, startPoint y: 47, endPoint x: 498, endPoint y: 92, distance: 290.1
click at [499, 96] on p "「数名にインタビューしたところ、発酵への期待値が低かったり、ベネフィットを感じていなかったりすることがわかり、これは発酵の再解釈の方向性としては難易度が高い。…" at bounding box center [364, 125] width 323 height 58
click at [388, 96] on p "「数名にインタビューしたところ、発酵への期待値が低かったり、ベネフィットを感じていなかったりすることがわかり、これは発酵の再解釈の方向性としては難易度が高い。…" at bounding box center [364, 125] width 323 height 58
drag, startPoint x: 462, startPoint y: 92, endPoint x: 249, endPoint y: 52, distance: 216.2
click at [249, 96] on p "「数名にインタビューしたところ、発酵への期待値が低かったり、ベネフィットを感じていなかったりすることがわかり、これは発酵の再解釈の方向性としては難易度が高い。…" at bounding box center [364, 125] width 323 height 58
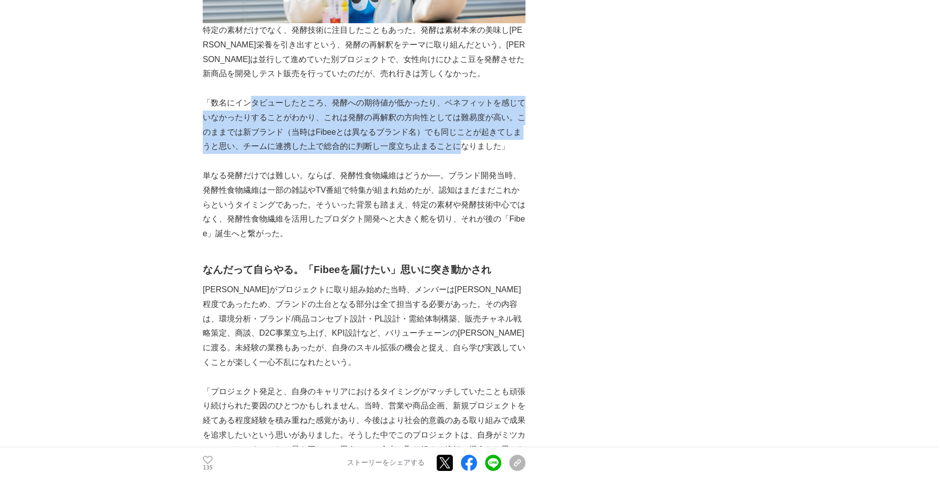
click at [249, 96] on p "「数名にインタビューしたところ、発酵への期待値が低かったり、ベネフィットを感じていなかったりすることがわかり、これは発酵の再解釈の方向性としては難易度が高い。…" at bounding box center [364, 125] width 323 height 58
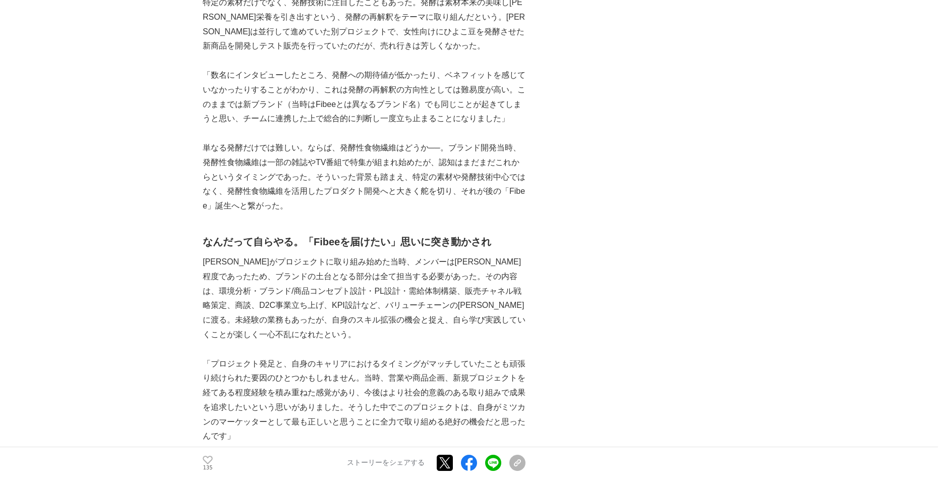
scroll to position [2724, 0]
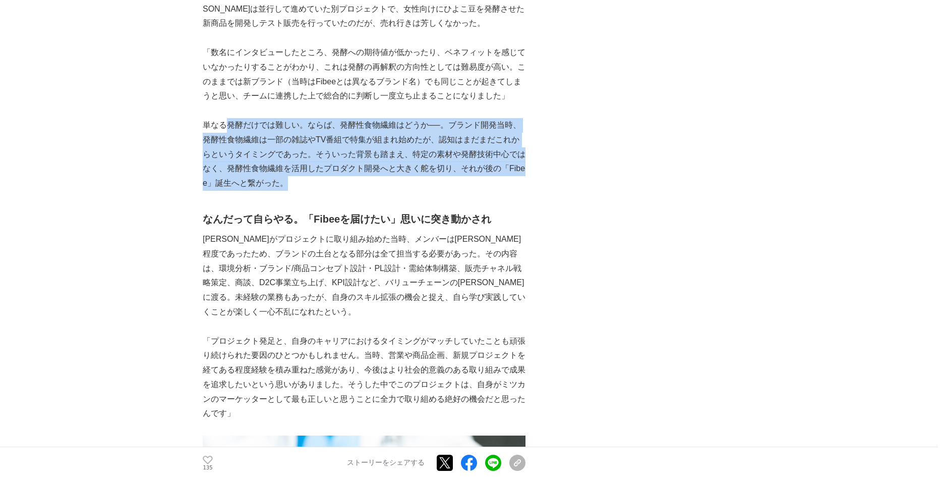
drag, startPoint x: 323, startPoint y: 135, endPoint x: 222, endPoint y: 72, distance: 119.3
click at [224, 118] on p "単なる発酵だけでは難しい。ならば、発酵性食物繊維はどうか──。ブランド開発当時、発酵性食物繊維は一部の雑誌やTV番組で特集が組まれ始めたが、認知はまだまだこれ…" at bounding box center [364, 154] width 323 height 73
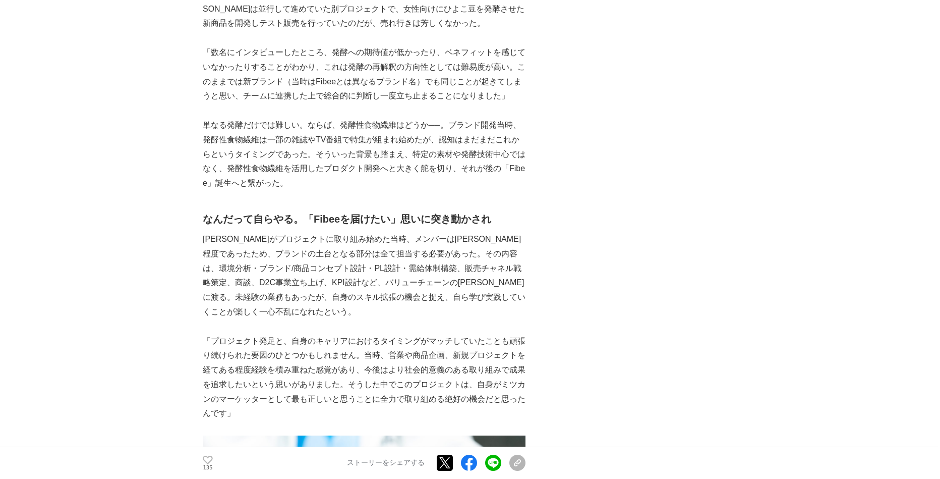
click at [220, 118] on p "単なる発酵だけでは難しい。ならば、発酵性食物繊維はどうか──。ブランド開発当時、発酵性食物繊維は一部の雑誌やTV番組で特集が組まれ始めたが、認知はまだまだこれ…" at bounding box center [364, 154] width 323 height 73
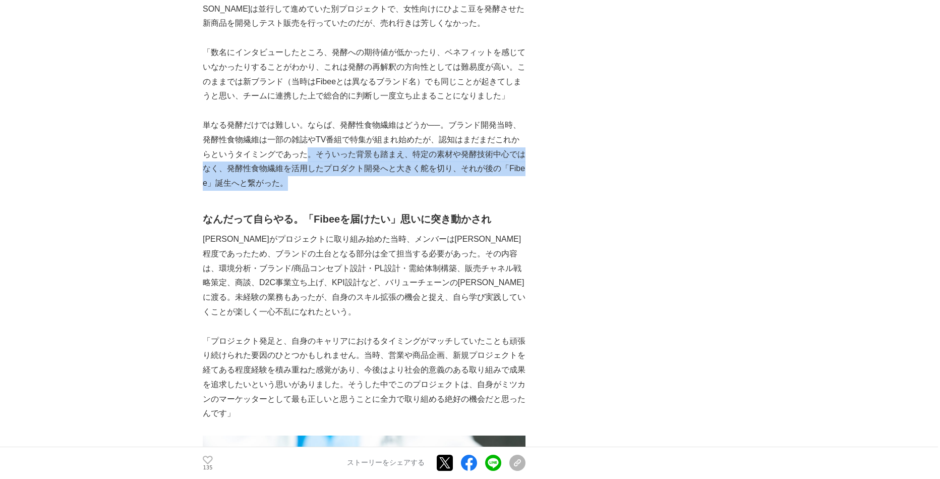
drag, startPoint x: 319, startPoint y: 126, endPoint x: 279, endPoint y: 87, distance: 55.7
click at [299, 118] on p "単なる発酵だけでは難しい。ならば、発酵性食物繊維はどうか──。ブランド開発当時、発酵性食物繊維は一部の雑誌やTV番組で特集が組まれ始めたが、認知はまだまだこれ…" at bounding box center [364, 154] width 323 height 73
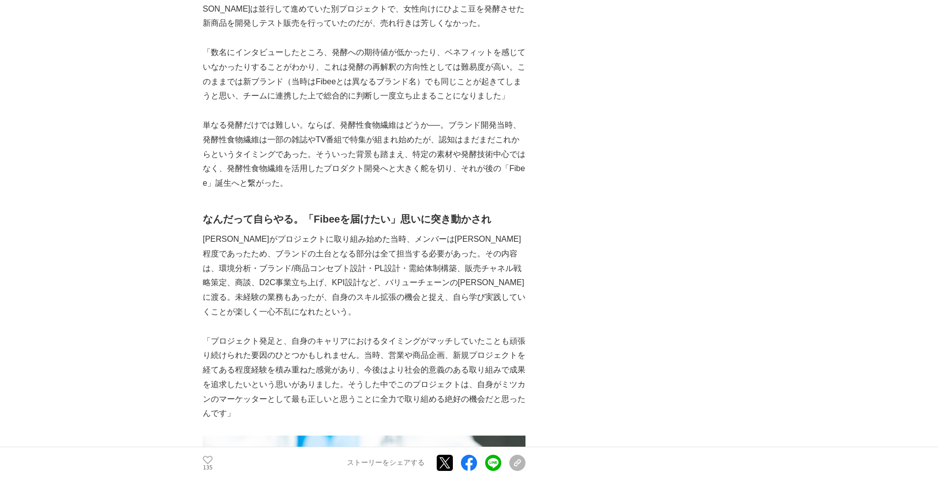
click at [253, 118] on p "単なる発酵だけでは難しい。ならば、発酵性食物繊維はどうか──。ブランド開発当時、発酵性食物繊維は一部の雑誌やTV番組で特集が組まれ始めたが、認知はまだまだこれ…" at bounding box center [364, 154] width 323 height 73
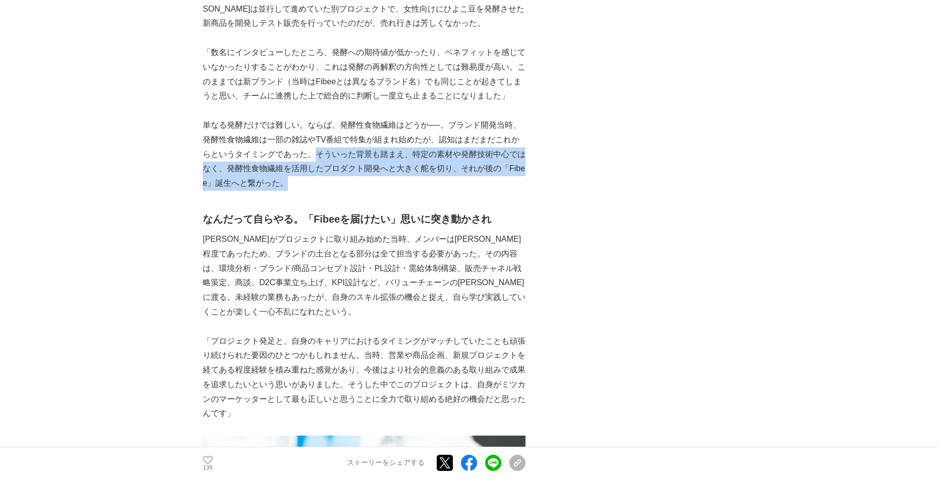
drag, startPoint x: 309, startPoint y: 127, endPoint x: 317, endPoint y: 99, distance: 28.3
click at [317, 118] on p "単なる発酵だけでは難しい。ならば、発酵性食物繊維はどうか──。ブランド開発当時、発酵性食物繊維は一部の雑誌やTV番組で特集が組まれ始めたが、認知はまだまだこれ…" at bounding box center [364, 154] width 323 height 73
click at [312, 118] on p "単なる発酵だけでは難しい。ならば、発酵性食物繊維はどうか──。ブランド開発当時、発酵性食物繊維は一部の雑誌やTV番組で特集が組まれ始めたが、認知はまだまだこれ…" at bounding box center [364, 154] width 323 height 73
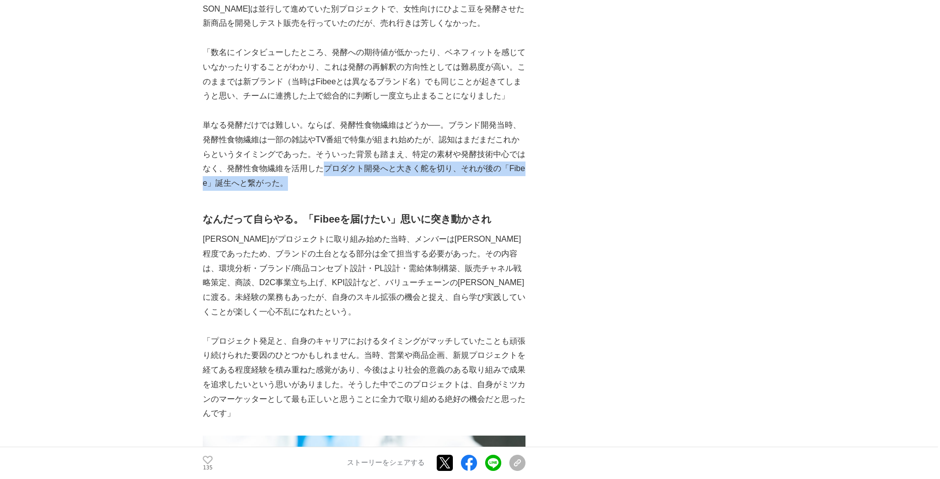
drag, startPoint x: 318, startPoint y: 135, endPoint x: 311, endPoint y: 101, distance: 34.1
click at [326, 118] on p "単なる発酵だけでは難しい。ならば、発酵性食物繊維はどうか──。ブランド開発当時、発酵性食物繊維は一部の雑誌やTV番組で特集が組まれ始めたが、認知はまだまだこれ…" at bounding box center [364, 154] width 323 height 73
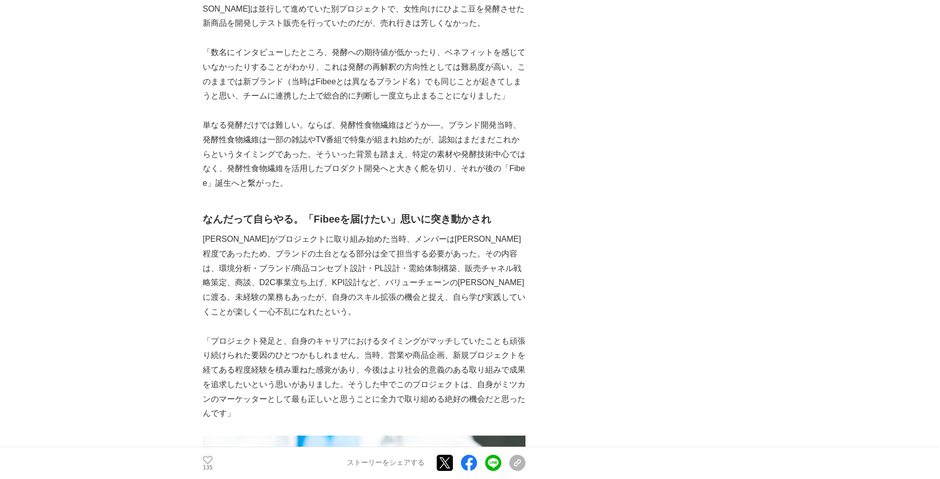
click at [308, 118] on p "単なる発酵だけでは難しい。ならば、発酵性食物繊維はどうか──。ブランド開発当時、発酵性食物繊維は一部の雑誌やTV番組で特集が組まれ始めたが、認知はまだまだこれ…" at bounding box center [364, 154] width 323 height 73
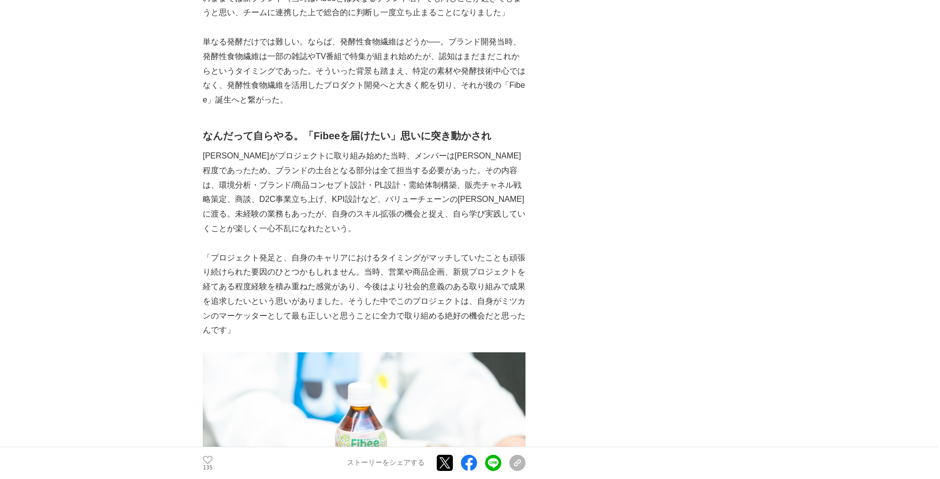
scroll to position [2825, 0]
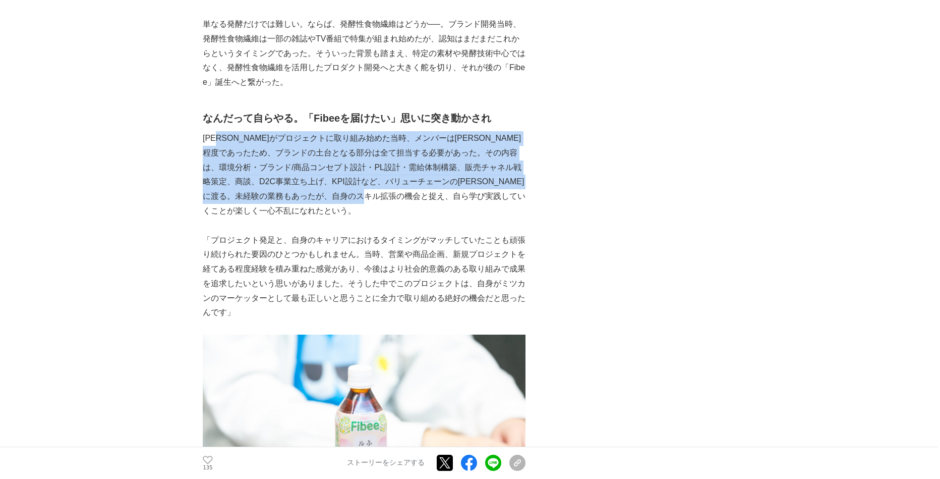
drag, startPoint x: 229, startPoint y: 82, endPoint x: 473, endPoint y: 143, distance: 251.7
click at [474, 143] on p "[PERSON_NAME]がプロジェクトに取り組み始めた当時、メンバーは[PERSON_NAME]程度であったため、ブランドの土台となる部分は全て担当する必要…" at bounding box center [364, 174] width 323 height 87
click at [362, 139] on p "[PERSON_NAME]がプロジェクトに取り組み始めた当時、メンバーは[PERSON_NAME]程度であったため、ブランドの土台となる部分は全て担当する必要…" at bounding box center [364, 174] width 323 height 87
drag, startPoint x: 486, startPoint y: 146, endPoint x: 214, endPoint y: 87, distance: 278.4
click at [214, 131] on p "[PERSON_NAME]がプロジェクトに取り組み始めた当時、メンバーは[PERSON_NAME]程度であったため、ブランドの土台となる部分は全て担当する必要…" at bounding box center [364, 174] width 323 height 87
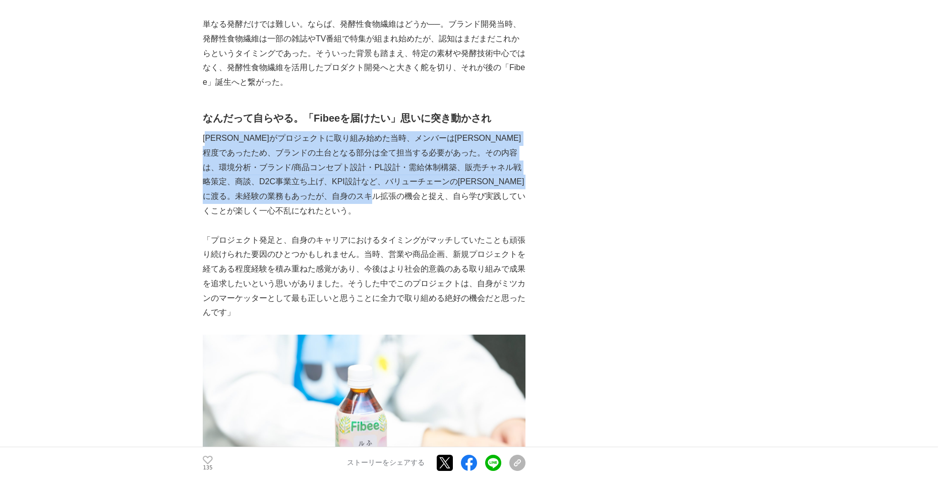
click at [214, 131] on p "[PERSON_NAME]がプロジェクトに取り組み始めた当時、メンバーは[PERSON_NAME]程度であったため、ブランドの土台となる部分は全て担当する必要…" at bounding box center [364, 174] width 323 height 87
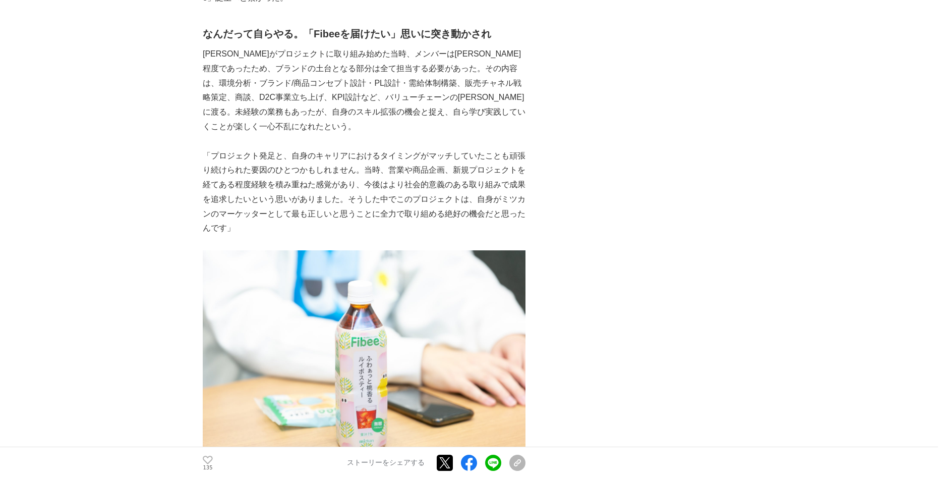
scroll to position [2926, 0]
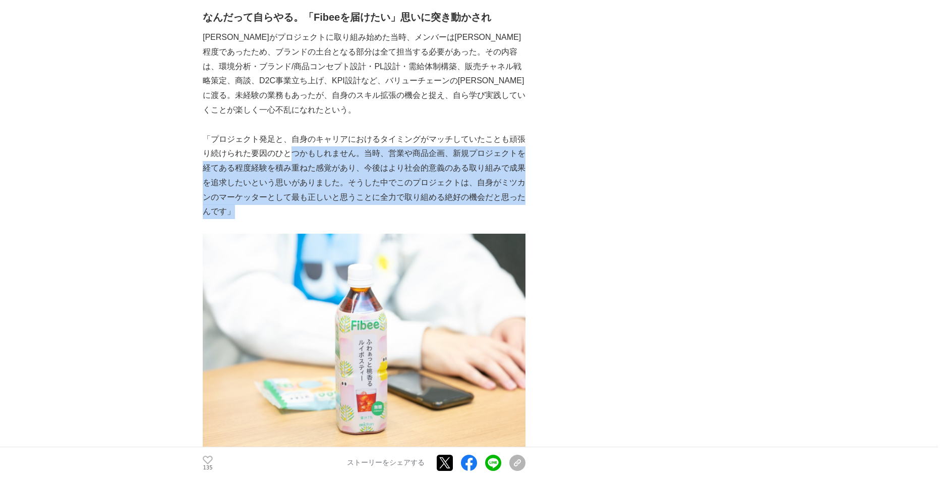
drag, startPoint x: 295, startPoint y: 105, endPoint x: 282, endPoint y: 73, distance: 34.2
click at [284, 132] on p "「プロジェクト発足と、自身のキャリアにおけるタイミングがマッチしていたことも頑張り続けられた要因のひとつかもしれません。当時、営業や商品企画、新規プロジェクト…" at bounding box center [364, 175] width 323 height 87
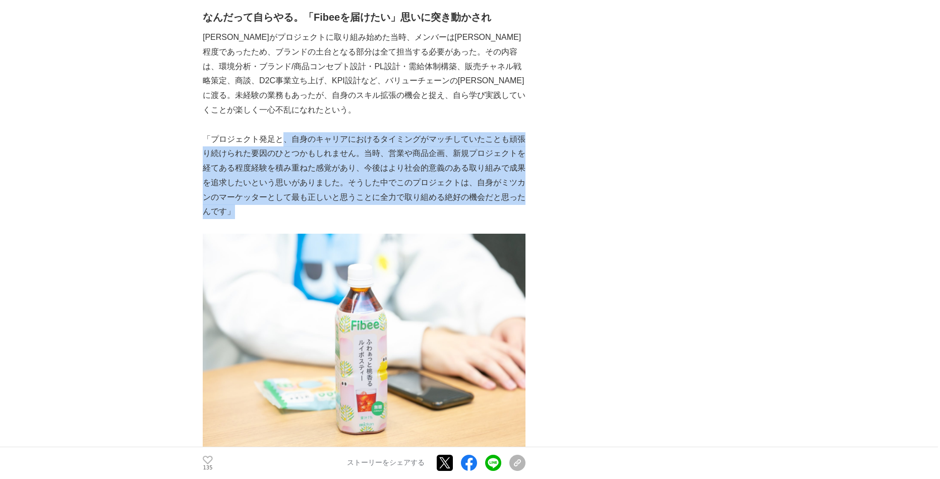
click at [282, 132] on p "「プロジェクト発足と、自身のキャリアにおけるタイミングがマッチしていたことも頑張り続けられた要因のひとつかもしれません。当時、営業や商品企画、新規プロジェクト…" at bounding box center [364, 175] width 323 height 87
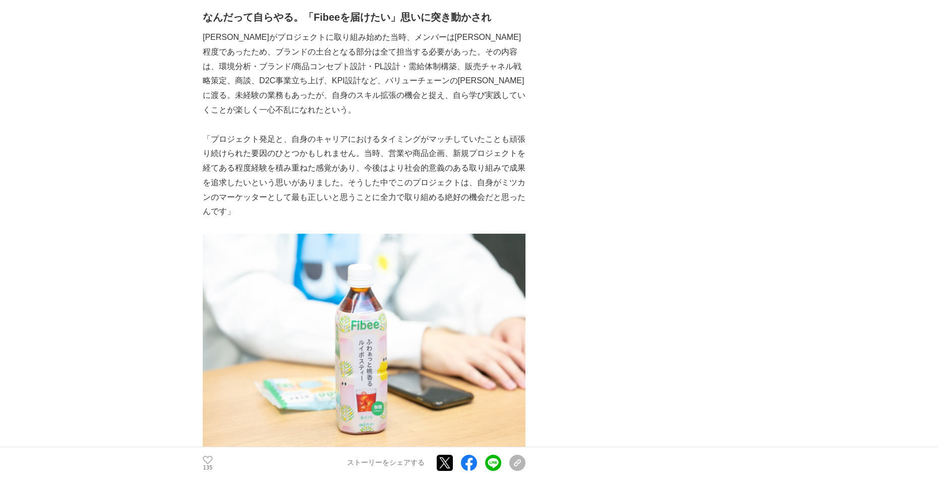
click at [211, 132] on p "「プロジェクト発足と、自身のキャリアにおけるタイミングがマッチしていたことも頑張り続けられた要因のひとつかもしれません。当時、営業や商品企画、新規プロジェクト…" at bounding box center [364, 175] width 323 height 87
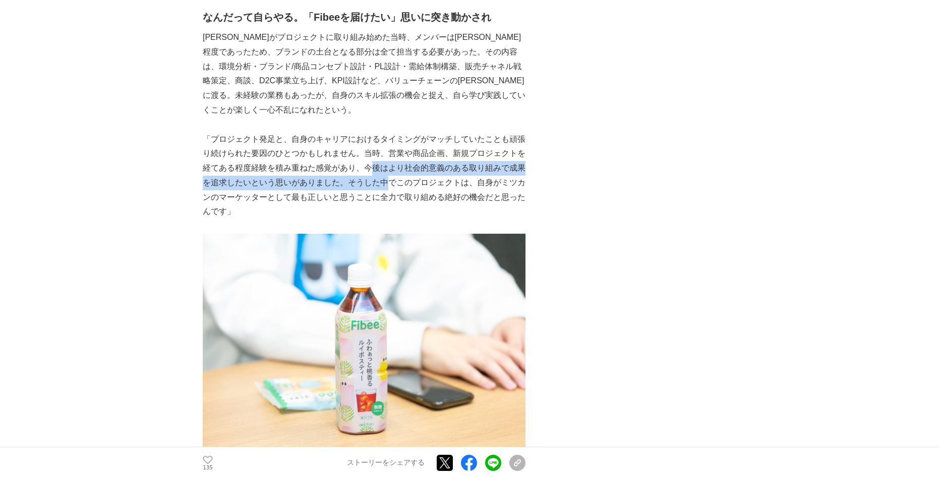
drag, startPoint x: 371, startPoint y: 98, endPoint x: 386, endPoint y: 113, distance: 21.1
click at [389, 132] on p "「プロジェクト発足と、自身のキャリアにおけるタイミングがマッチしていたことも頑張り続けられた要因のひとつかもしれません。当時、営業や商品企画、新規プロジェクト…" at bounding box center [364, 175] width 323 height 87
click at [340, 132] on p "「プロジェクト発足と、自身のキャリアにおけるタイミングがマッチしていたことも頑張り続けられた要因のひとつかもしれません。当時、営業や商品企画、新規プロジェクト…" at bounding box center [364, 175] width 323 height 87
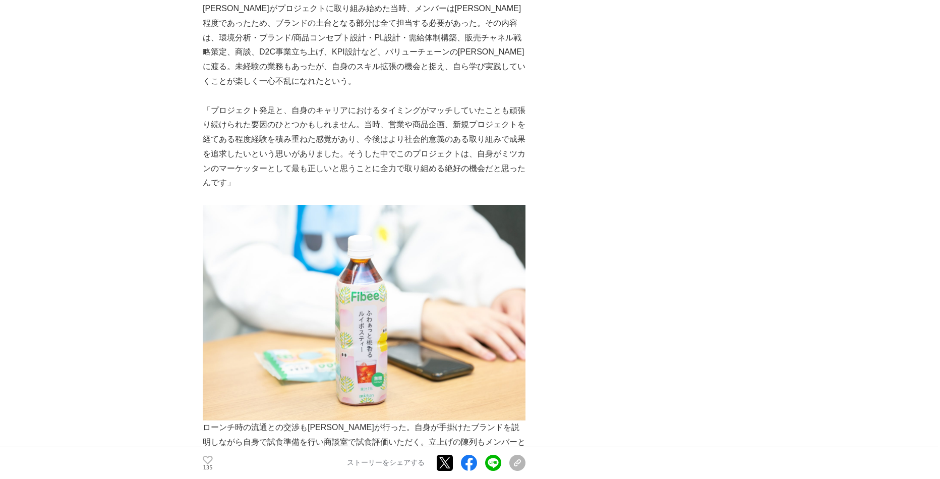
scroll to position [2977, 0]
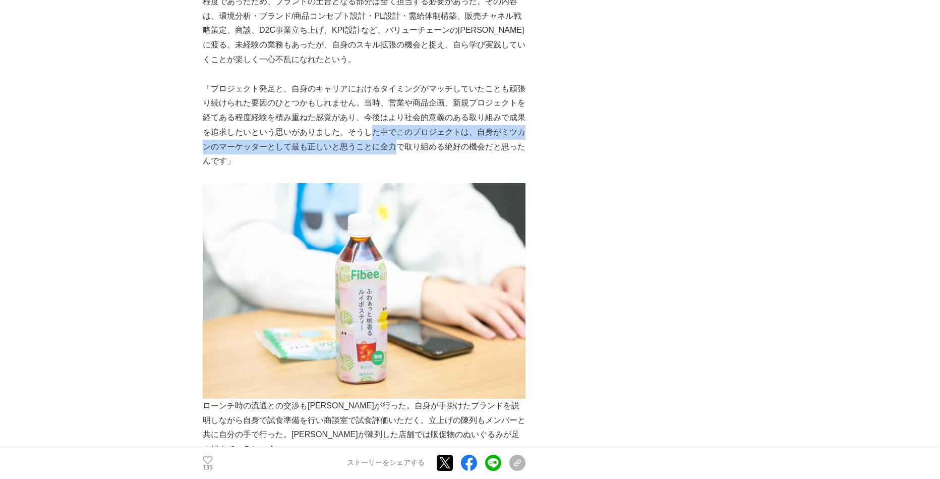
drag, startPoint x: 396, startPoint y: 82, endPoint x: 363, endPoint y: 60, distance: 39.3
click at [364, 82] on p "「プロジェクト発足と、自身のキャリアにおけるタイミングがマッチしていたことも頑張り続けられた要因のひとつかもしれません。当時、営業や商品企画、新規プロジェクト…" at bounding box center [364, 125] width 323 height 87
click at [363, 82] on p "「プロジェクト発足と、自身のキャリアにおけるタイミングがマッチしていたことも頑張り続けられた要因のひとつかもしれません。当時、営業や商品企画、新規プロジェクト…" at bounding box center [364, 125] width 323 height 87
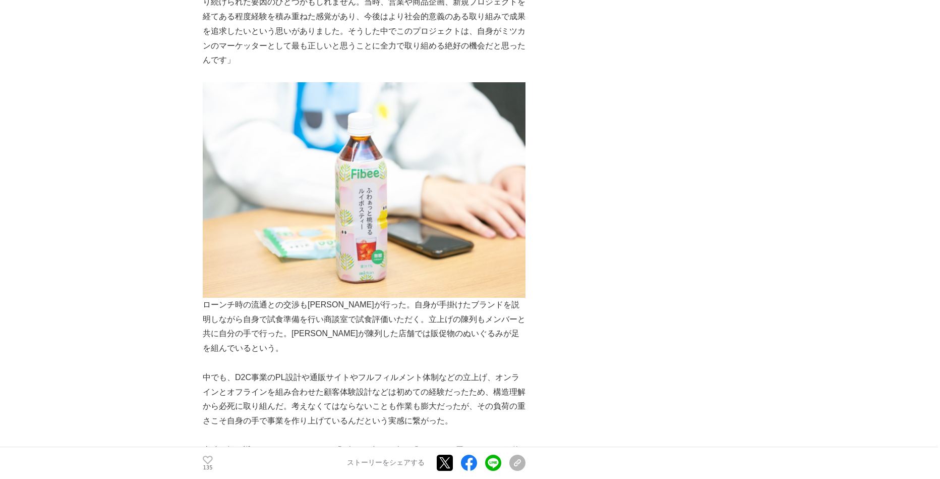
click at [149, 136] on main "食品メーカーとして在るべき姿へ。「Fibee」誕生の裏側にある事業担当者の確固たる思い 誕生秘話 #誕生秘話 #新規事業 #新たな挑戦 135" at bounding box center [470, 158] width 940 height 6348
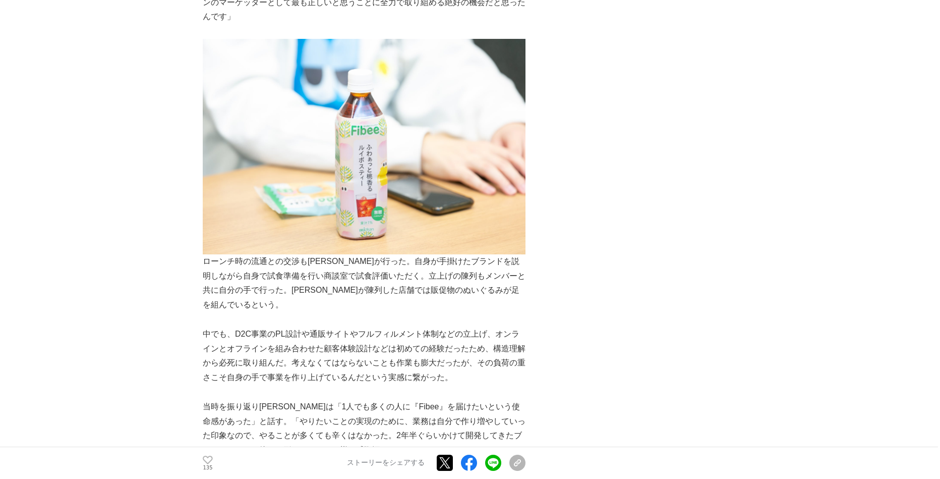
scroll to position [3179, 0]
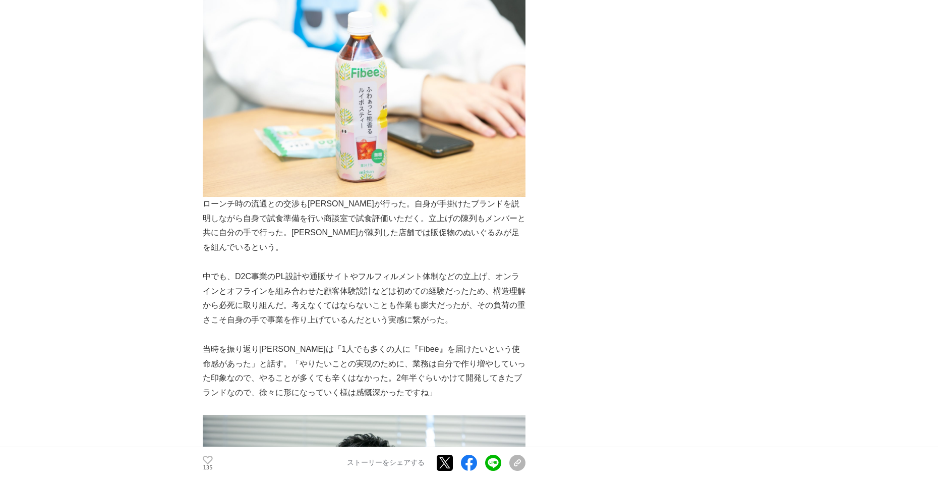
click at [201, 138] on main "食品メーカーとして在るべき姿へ。「Fibee」誕生の裏側にある事業担当者の確固たる思い 誕生秘話 #誕生秘話 #新規事業 #新たな挑戦 135" at bounding box center [470, 57] width 940 height 6348
drag, startPoint x: 371, startPoint y: 147, endPoint x: 450, endPoint y: 147, distance: 78.7
click at [450, 147] on p "ローンチ時の流通との交渉も[PERSON_NAME]が行った。自身が手掛けたブランドを説明しながら自身で試食準備を行い商談室で試食評価いただく。立上げの陳列も…" at bounding box center [364, 117] width 323 height 273
click at [305, 149] on p "ローンチ時の流通との交渉も[PERSON_NAME]が行った。自身が手掛けたブランドを説明しながら自身で試食準備を行い商談室で試食評価いただく。立上げの陳列も…" at bounding box center [364, 117] width 323 height 273
click at [423, 147] on p "ローンチ時の流通との交渉も[PERSON_NAME]が行った。自身が手掛けたブランドを説明しながら自身で試食準備を行い商談室で試食評価いただく。立上げの陳列も…" at bounding box center [364, 117] width 323 height 273
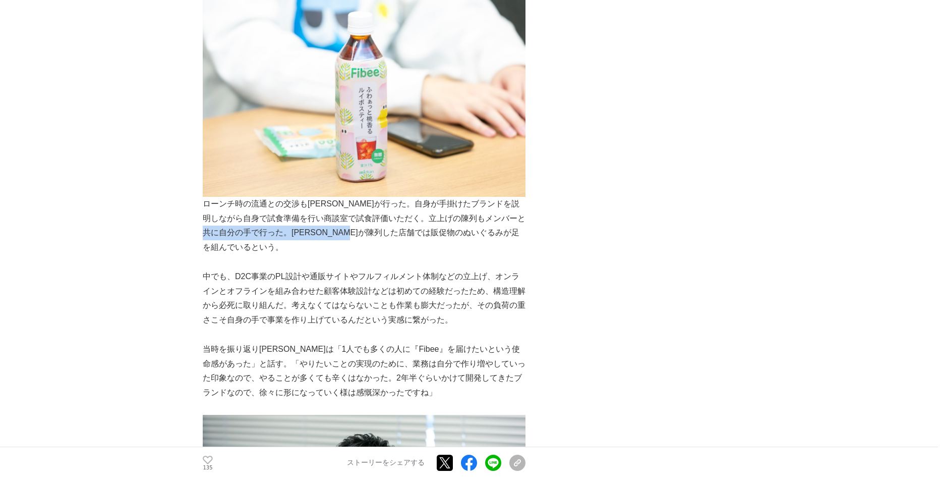
drag, startPoint x: 233, startPoint y: 163, endPoint x: 414, endPoint y: 169, distance: 181.2
click at [414, 169] on p "ローンチ時の流通との交渉も[PERSON_NAME]が行った。自身が手掛けたブランドを説明しながら自身で試食準備を行い商談室で試食評価いただく。立上げの陳列も…" at bounding box center [364, 117] width 323 height 273
click at [390, 162] on p "ローンチ時の流通との交渉も[PERSON_NAME]が行った。自身が手掛けたブランドを説明しながら自身で試食準備を行い商談室で試食評価いただく。立上げの陳列も…" at bounding box center [364, 117] width 323 height 273
click at [344, 269] on p "中でも、D2C事業のPL設計や通販サイトやフルフィルメント体制などの立上げ、オンラインとオフラインを組み合わせた顧客体験設計などは初めての経験だったため、構造…" at bounding box center [364, 298] width 323 height 58
click at [309, 269] on p "中でも、D2C事業のPL設計や通販サイトやフルフィルメント体制などの立上げ、オンラインとオフラインを組み合わせた顧客体験設計などは初めての経験だったため、構造…" at bounding box center [364, 298] width 323 height 58
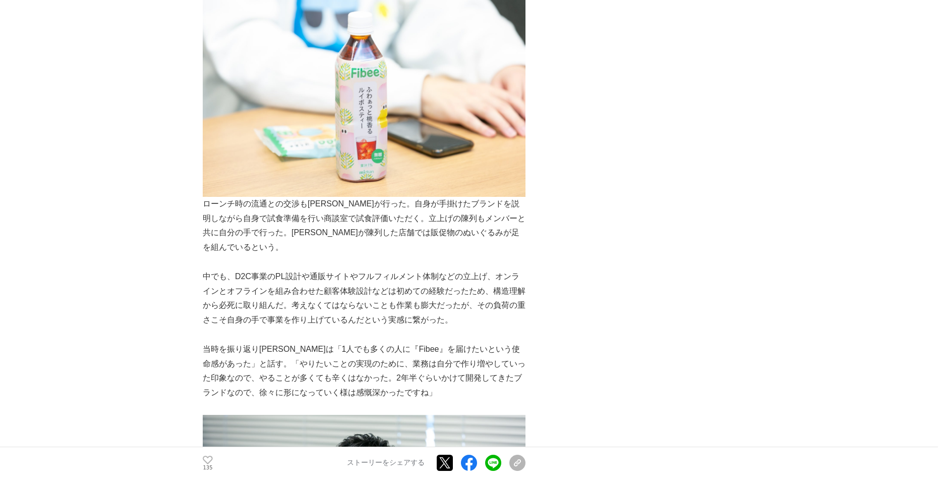
click at [311, 269] on p "中でも、D2C事業のPL設計や通販サイトやフルフィルメント体制などの立上げ、オンラインとオフラインを組み合わせた顧客体験設計などは初めての経験だったため、構造…" at bounding box center [364, 298] width 323 height 58
click at [316, 269] on p "中でも、D2C事業のPL設計や通販サイトやフルフィルメント体制などの立上げ、オンラインとオフラインを組み合わせた顧客体験設計などは初めての経験だったため、構造…" at bounding box center [364, 298] width 323 height 58
click at [302, 269] on p "中でも、D2C事業のPL設計や通販サイトやフルフィルメント体制などの立上げ、オンラインとオフラインを組み合わせた顧客体験設計などは初めての経験だったため、構造…" at bounding box center [364, 298] width 323 height 58
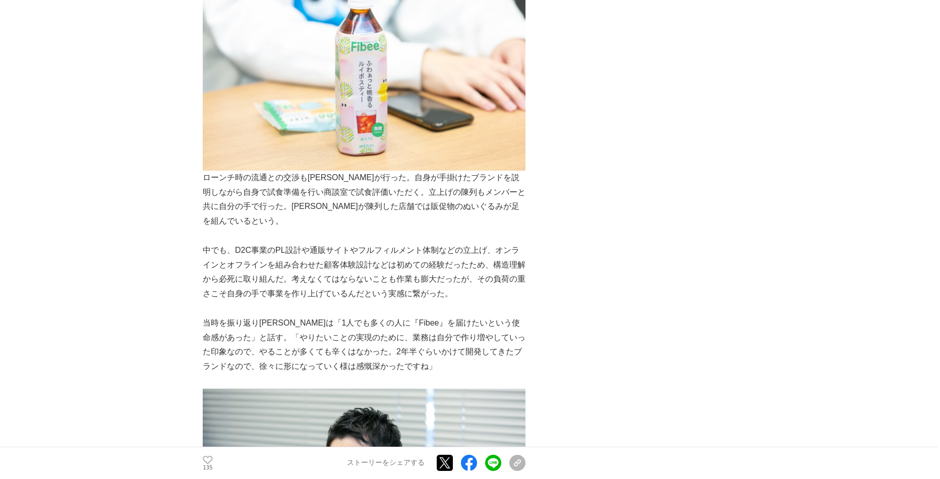
scroll to position [3229, 0]
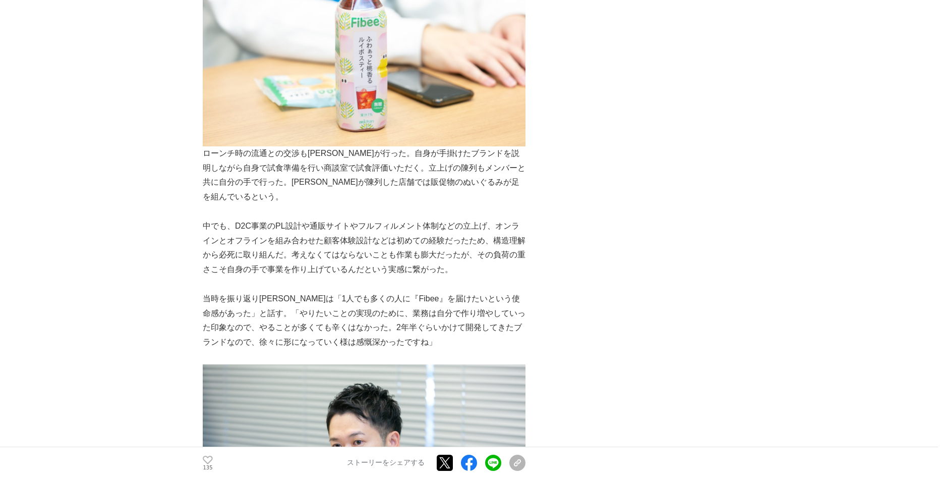
click at [337, 219] on p "中でも、D2C事業のPL設計や通販サイトやフルフィルメント体制などの立上げ、オンラインとオフラインを組み合わせた顧客体験設計などは初めての経験だったため、構造…" at bounding box center [364, 248] width 323 height 58
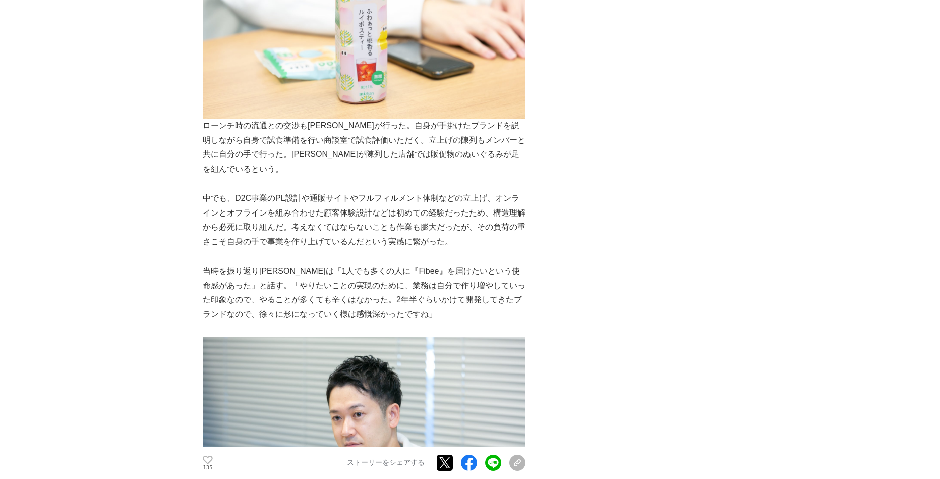
scroll to position [3279, 0]
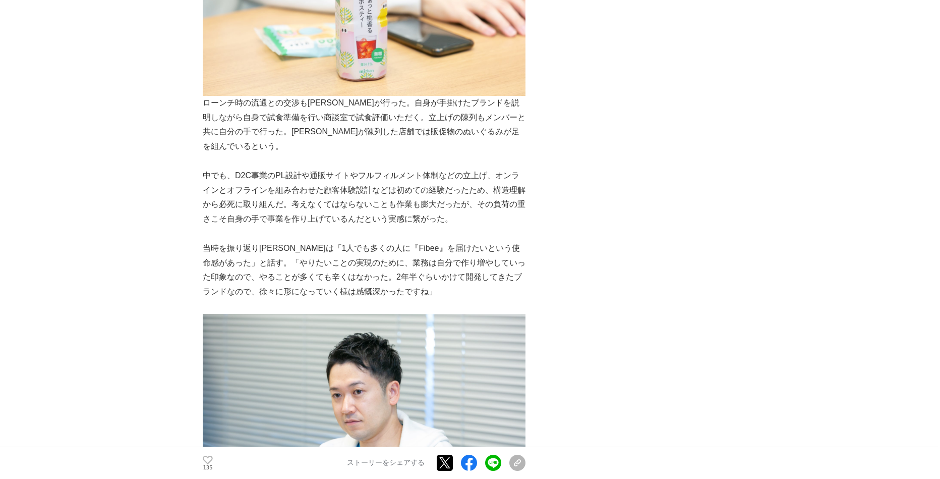
click at [341, 169] on p "中でも、D2C事業のPL設計や通販サイトやフルフィルメント体制などの立上げ、オンラインとオフラインを組み合わせた顧客体験設計などは初めての経験だったため、構造…" at bounding box center [364, 198] width 323 height 58
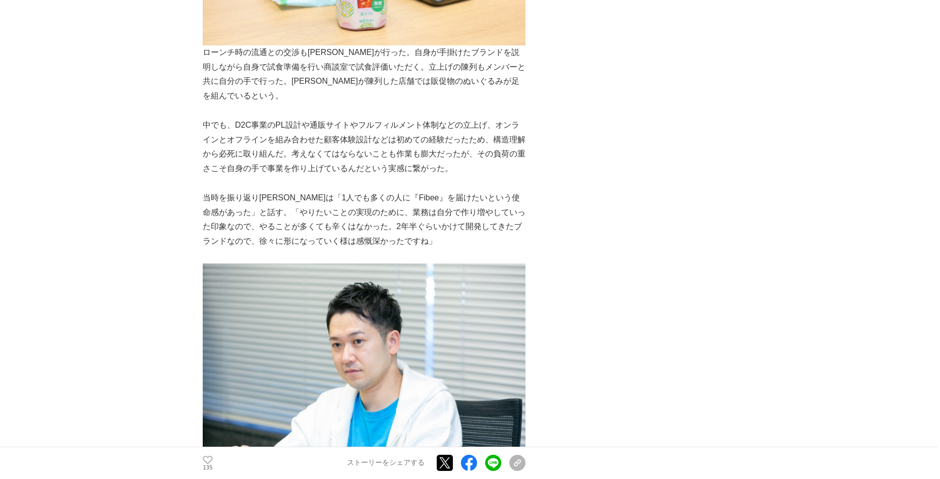
click at [251, 191] on p "当時を振り返り[PERSON_NAME]は「1人でも多くの人に『Fibee』を届けたいという使命感があった」と話す。「やりたいことの実現のために、業務は自分で…" at bounding box center [364, 220] width 323 height 58
click at [254, 191] on p "当時を振り返り[PERSON_NAME]は「1人でも多くの人に『Fibee』を届けたいという使命感があった」と話す。「やりたいことの実現のために、業務は自分で…" at bounding box center [364, 220] width 323 height 58
click at [302, 191] on p "当時を振り返り[PERSON_NAME]は「1人でも多くの人に『Fibee』を届けたいという使命感があった」と話す。「やりたいことの実現のために、業務は自分で…" at bounding box center [364, 220] width 323 height 58
drag, startPoint x: 250, startPoint y: 145, endPoint x: 319, endPoint y: 145, distance: 69.6
click at [322, 191] on p "当時を振り返り[PERSON_NAME]は「1人でも多くの人に『Fibee』を届けたいという使命感があった」と話す。「やりたいことの実現のために、業務は自分で…" at bounding box center [364, 220] width 323 height 58
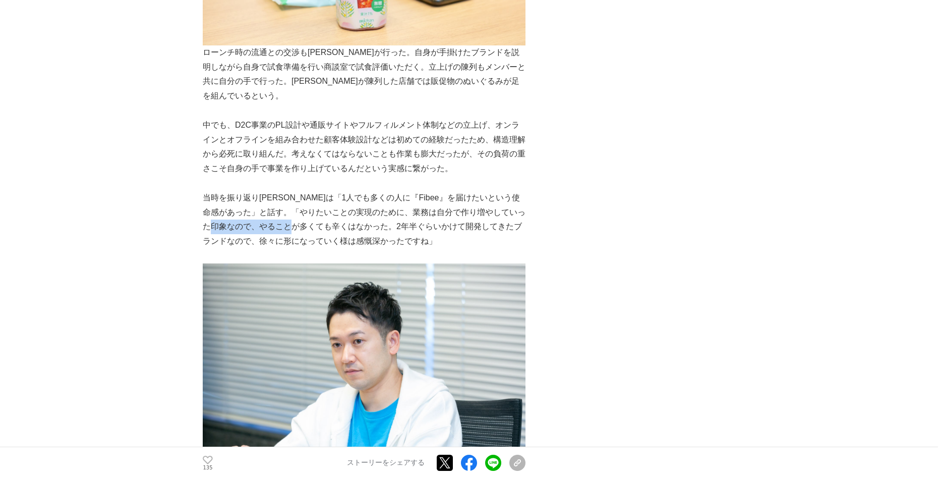
drag, startPoint x: 287, startPoint y: 139, endPoint x: 322, endPoint y: 149, distance: 36.7
click at [287, 191] on p "当時を振り返り[PERSON_NAME]は「1人でも多くの人に『Fibee』を届けたいという使命感があった」と話す。「やりたいことの実現のために、業務は自分で…" at bounding box center [364, 220] width 323 height 58
click at [363, 191] on p "当時を振り返り[PERSON_NAME]は「1人でも多くの人に『Fibee』を届けたいという使命感があった」と話す。「やりたいことの実現のために、業務は自分で…" at bounding box center [364, 220] width 323 height 58
click at [229, 191] on p "当時を振り返り[PERSON_NAME]は「1人でも多くの人に『Fibee』を届けたいという使命感があった」と話す。「やりたいことの実現のために、業務は自分で…" at bounding box center [364, 220] width 323 height 58
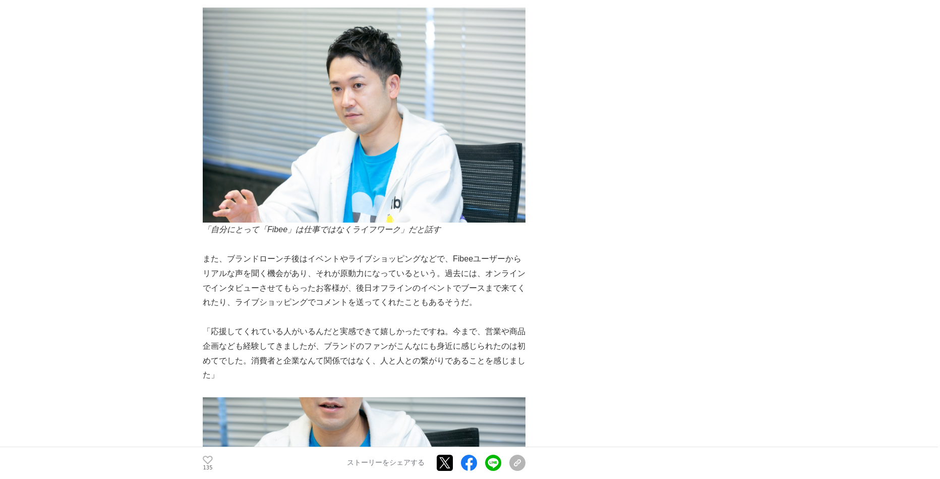
scroll to position [3633, 0]
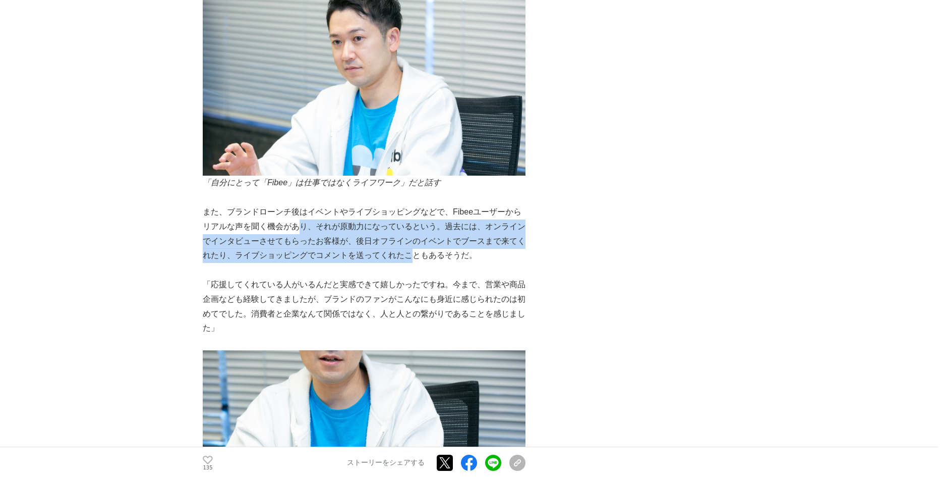
drag, startPoint x: 414, startPoint y: 176, endPoint x: 290, endPoint y: 138, distance: 129.8
click at [293, 205] on p "また、ブランドローンチ後はイベントやライブショッピングなどで、Fibeeユーザーからリアルな声を聞く機会があり、それが原動力になっているという。過去には、オン…" at bounding box center [364, 234] width 323 height 58
click at [290, 205] on p "また、ブランドローンチ後はイベントやライブショッピングなどで、Fibeeユーザーからリアルな声を聞く機会があり、それが原動力になっているという。過去には、オン…" at bounding box center [364, 234] width 323 height 58
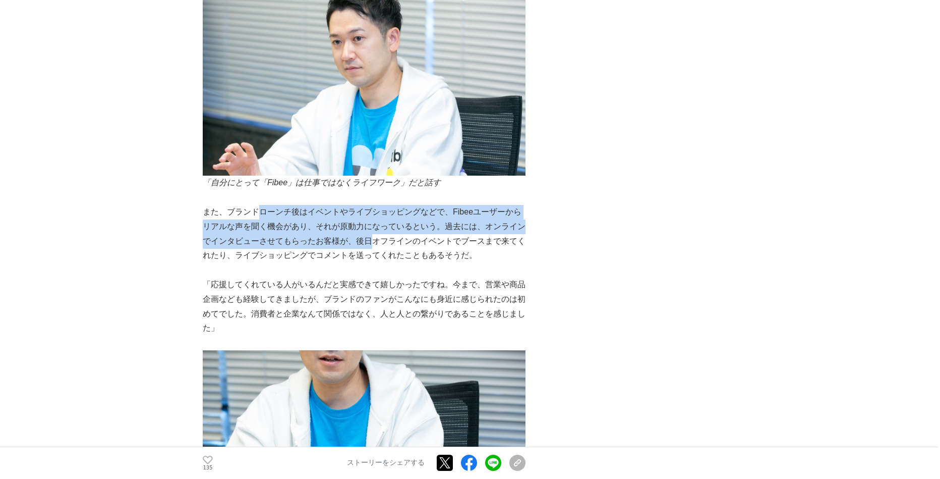
drag, startPoint x: 269, startPoint y: 133, endPoint x: 382, endPoint y: 170, distance: 119.0
click at [382, 205] on p "また、ブランドローンチ後はイベントやライブショッピングなどで、Fibeeユーザーからリアルな声を聞く機会があり、それが原動力になっているという。過去には、オン…" at bounding box center [364, 234] width 323 height 58
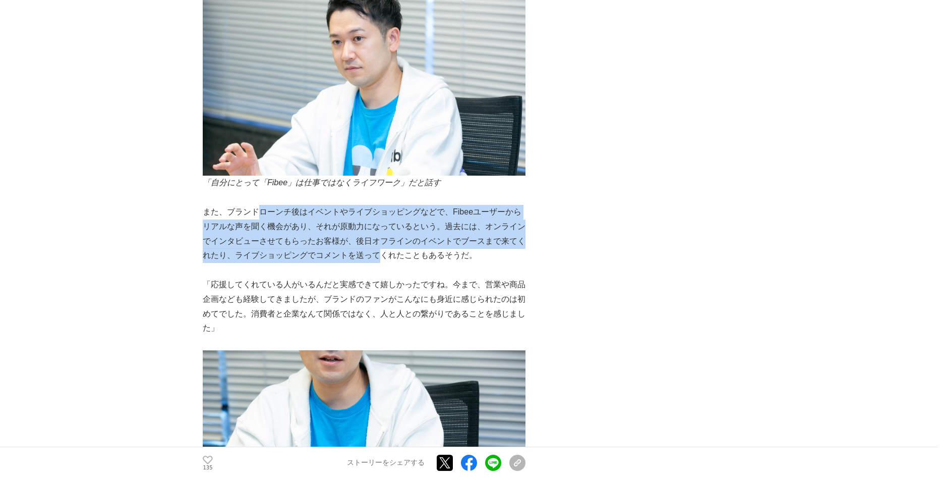
click at [314, 205] on p "また、ブランドローンチ後はイベントやライブショッピングなどで、Fibeeユーザーからリアルな声を聞く機会があり、それが原動力になっているという。過去には、オン…" at bounding box center [364, 234] width 323 height 58
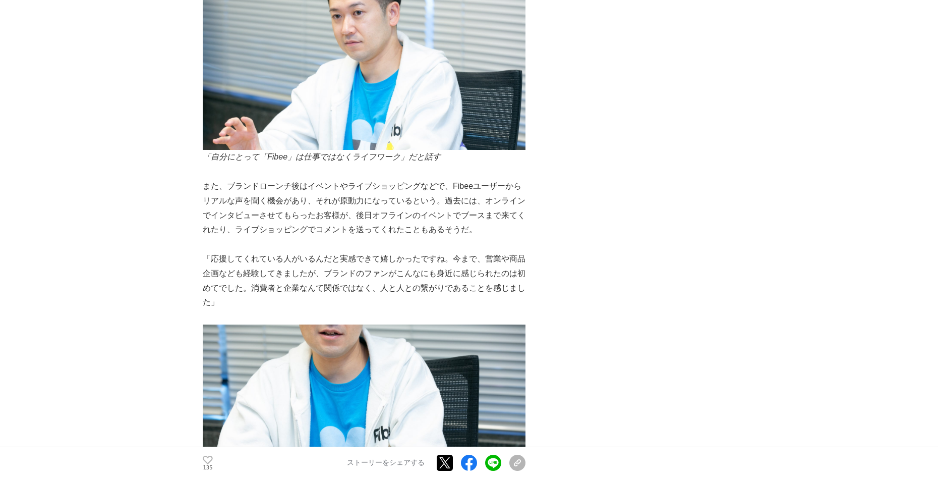
scroll to position [3683, 0]
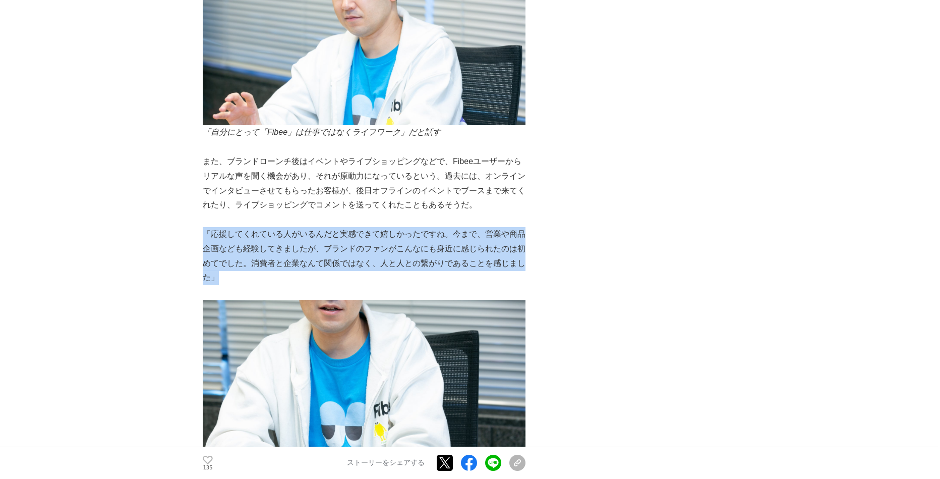
drag, startPoint x: 271, startPoint y: 194, endPoint x: 204, endPoint y: 150, distance: 79.8
click at [204, 227] on p "「応援してくれている人がいるんだと実感できて嬉しかったですね。今まで、営業や商品企画なども経験してきましたが、ブランドのファンがこんなにも身近に感じられたのは…" at bounding box center [364, 256] width 323 height 58
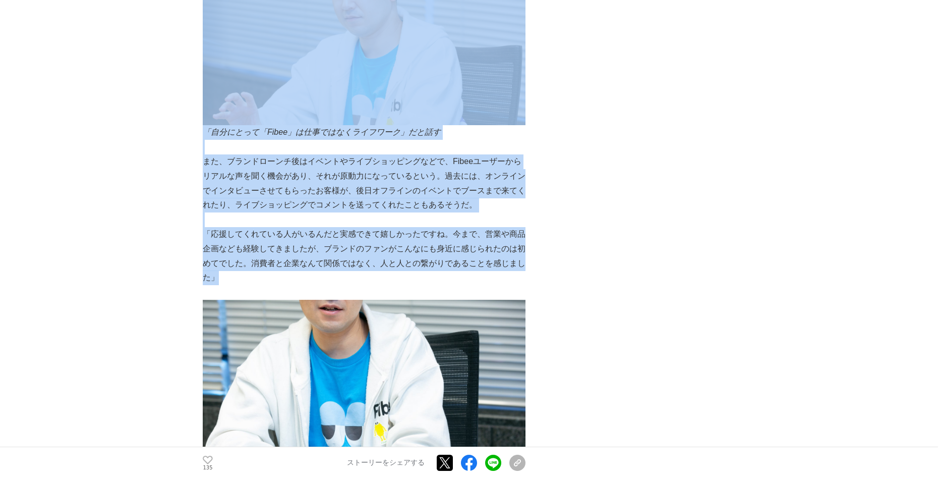
drag, startPoint x: 255, startPoint y: 196, endPoint x: 198, endPoint y: 152, distance: 71.9
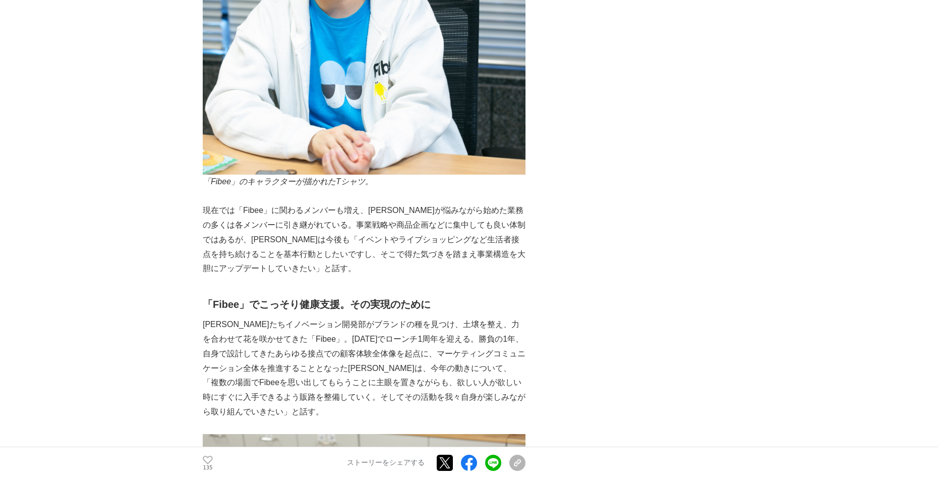
scroll to position [4087, 0]
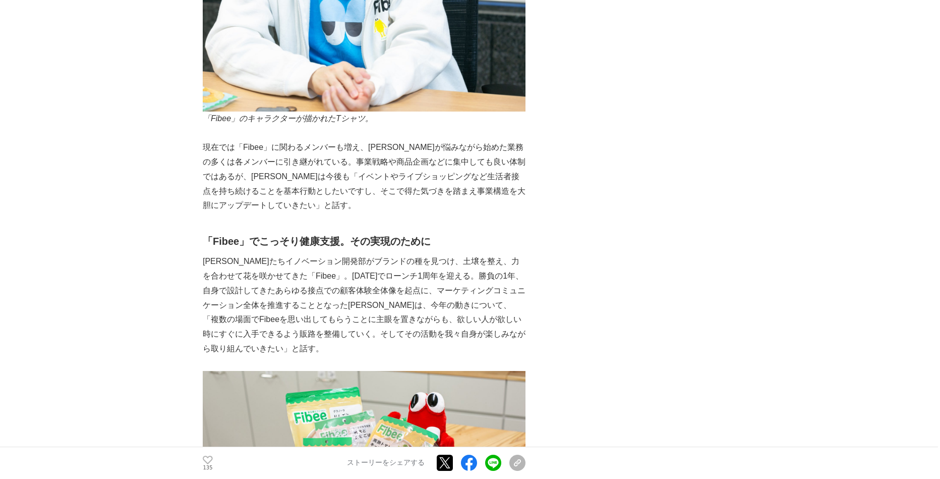
click at [226, 140] on p "現在では「Fibee」に関わるメンバーも増え、[PERSON_NAME]が悩みながら始めた業務の多くは各メンバーに引き継がれている。事業戦略や商品企画などに集…" at bounding box center [364, 176] width 323 height 73
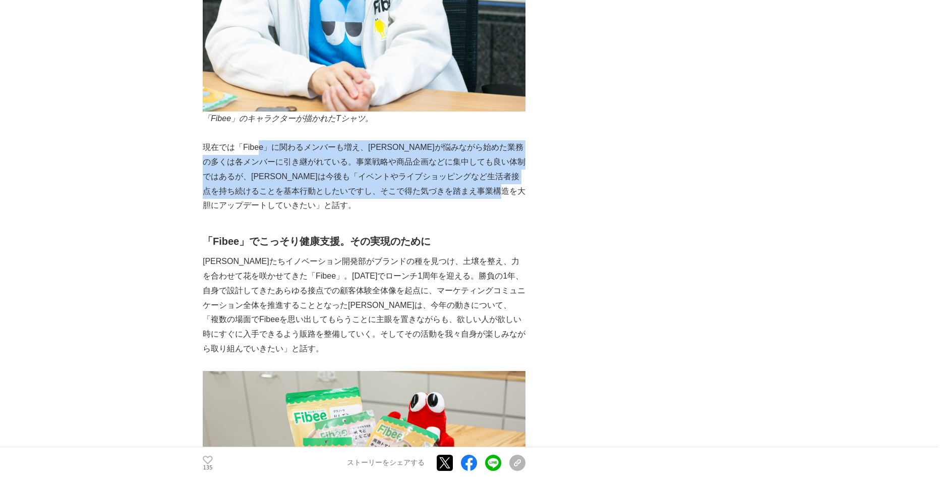
drag, startPoint x: 297, startPoint y: 102, endPoint x: 235, endPoint y: 60, distance: 75.0
click at [249, 140] on p "現在では「Fibee」に関わるメンバーも増え、[PERSON_NAME]が悩みながら始めた業務の多くは各メンバーに引き継がれている。事業戦略や商品企画などに集…" at bounding box center [364, 176] width 323 height 73
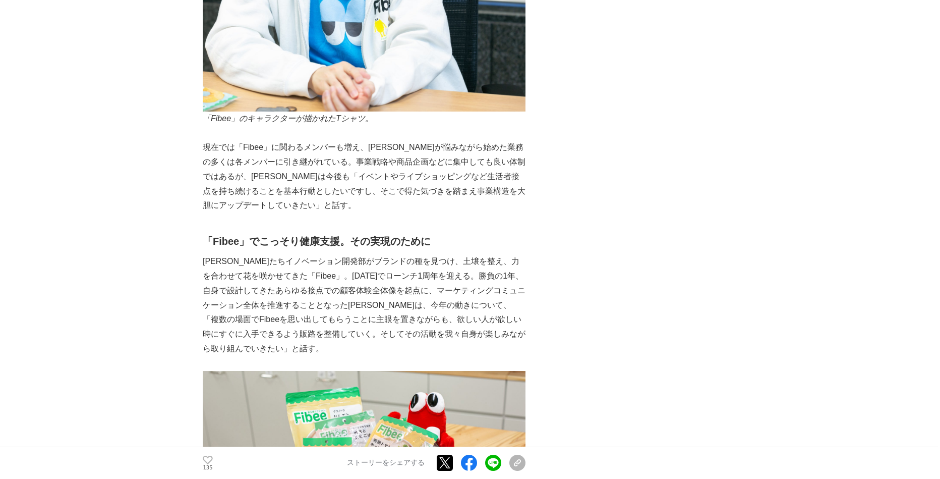
click at [233, 140] on p "現在では「Fibee」に関わるメンバーも増え、[PERSON_NAME]が悩みながら始めた業務の多くは各メンバーに引き継がれている。事業戦略や商品企画などに集…" at bounding box center [364, 176] width 323 height 73
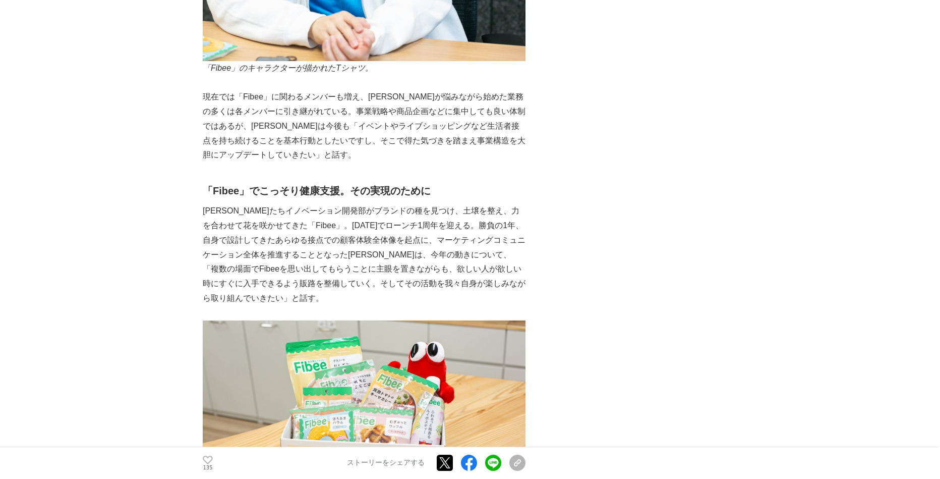
scroll to position [4188, 0]
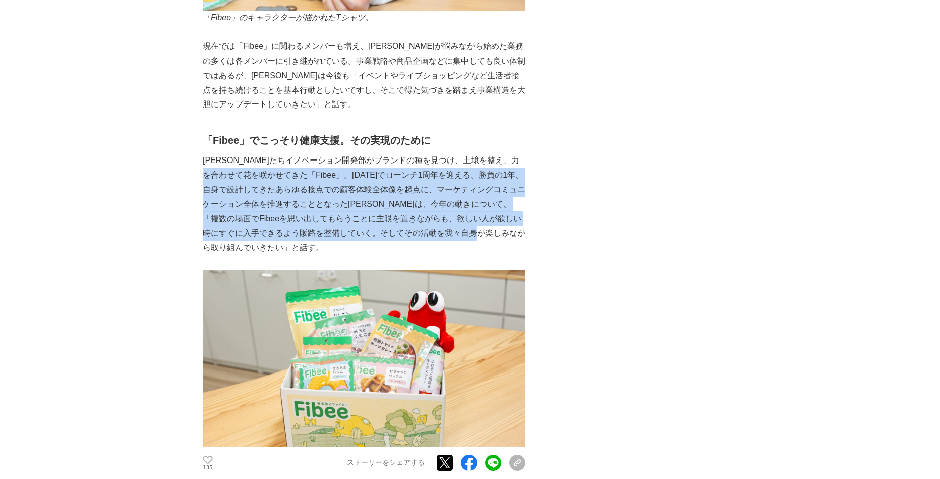
drag, startPoint x: 286, startPoint y: 171, endPoint x: 231, endPoint y: 86, distance: 101.3
click at [233, 153] on p "[PERSON_NAME]たちイノベーション開発部がブランドの種を見つけ、土壌を整え、力を合わせて花を咲かせてきた「Fibee」。[DATE]でローンチ1周年…" at bounding box center [364, 204] width 323 height 102
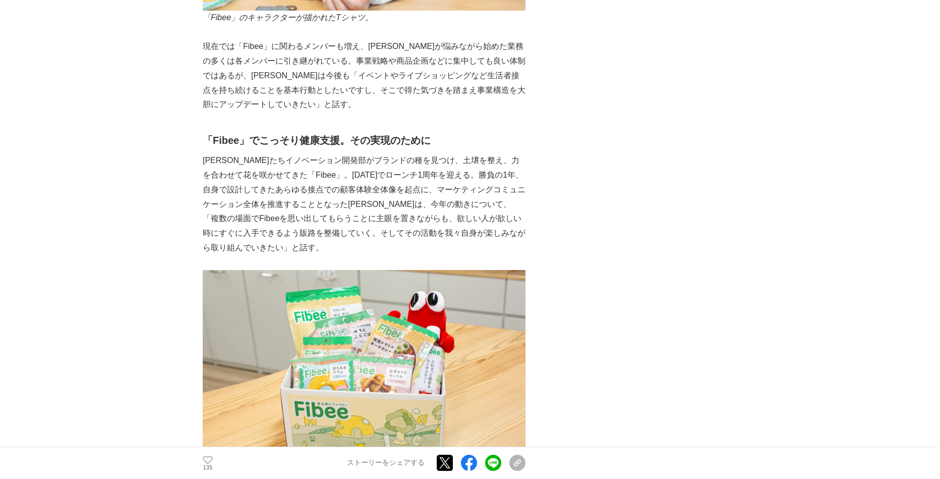
click at [230, 153] on p "[PERSON_NAME]たちイノベーション開発部がブランドの種を見つけ、土壌を整え、力を合わせて花を咲かせてきた「Fibee」。[DATE]でローンチ1周年…" at bounding box center [364, 204] width 323 height 102
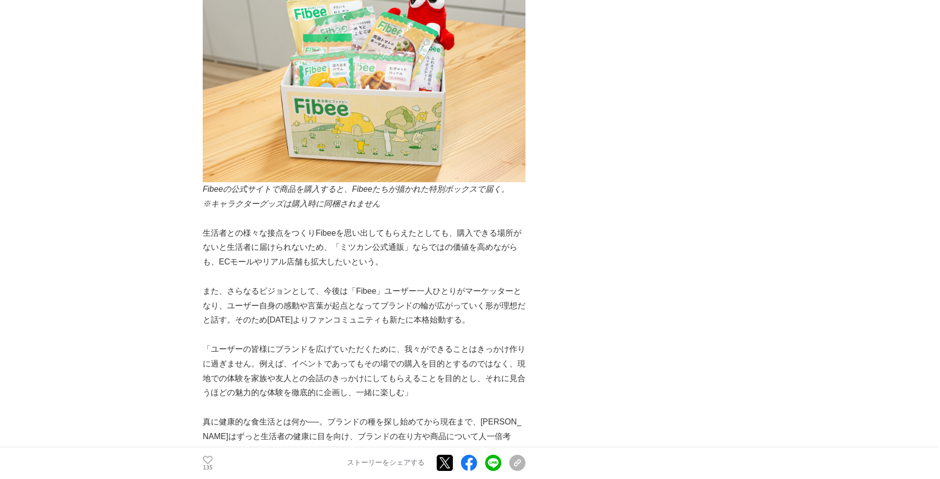
scroll to position [4541, 0]
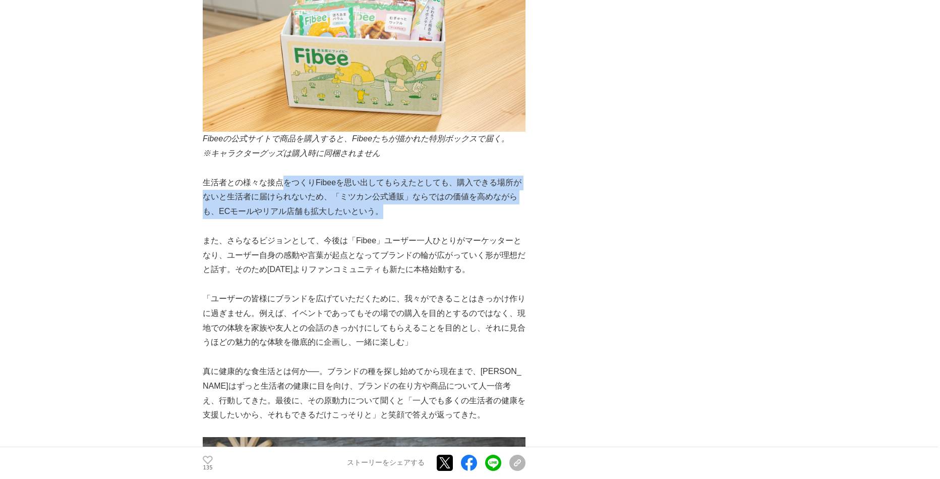
drag, startPoint x: 404, startPoint y: 129, endPoint x: 270, endPoint y: 102, distance: 136.9
click at [270, 176] on p "生活者との様々な接点をつくりFibeeを思い出してもらえたとしても、購入できる場所がないと生活者に届けられないため、「ミツカン公式通販」ならではの価値を高めな…" at bounding box center [364, 197] width 323 height 43
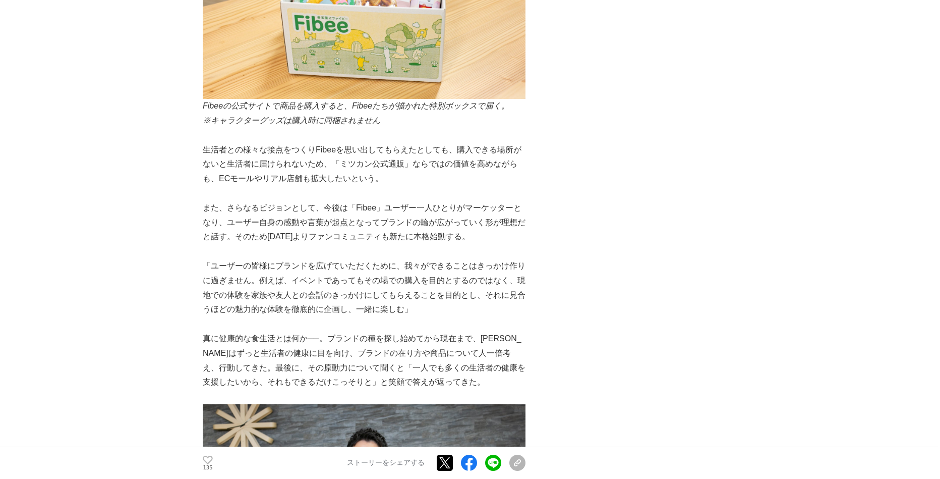
scroll to position [4591, 0]
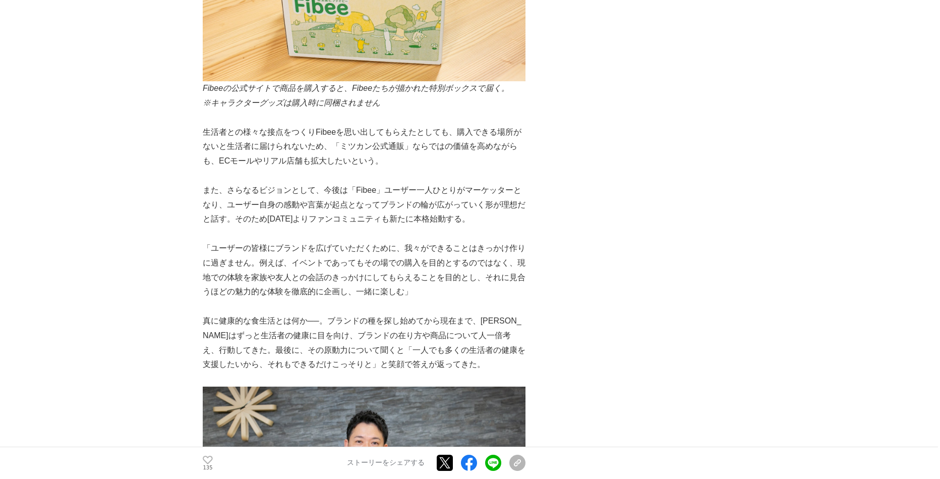
drag, startPoint x: 438, startPoint y: 130, endPoint x: 257, endPoint y: 109, distance: 182.8
click at [268, 183] on p "また、さらなるビジョンとして、今後は「Fibee」ユーザー一人ひとりがマーケッターとなり、ユーザー自身の感動や言葉が起点となってブランドの輪が広がっていく形が…" at bounding box center [364, 204] width 323 height 43
click at [257, 183] on p "また、さらなるビジョンとして、今後は「Fibee」ユーザー一人ひとりがマーケッターとなり、ユーザー自身の感動や言葉が起点となってブランドの輪が広がっていく形が…" at bounding box center [364, 204] width 323 height 43
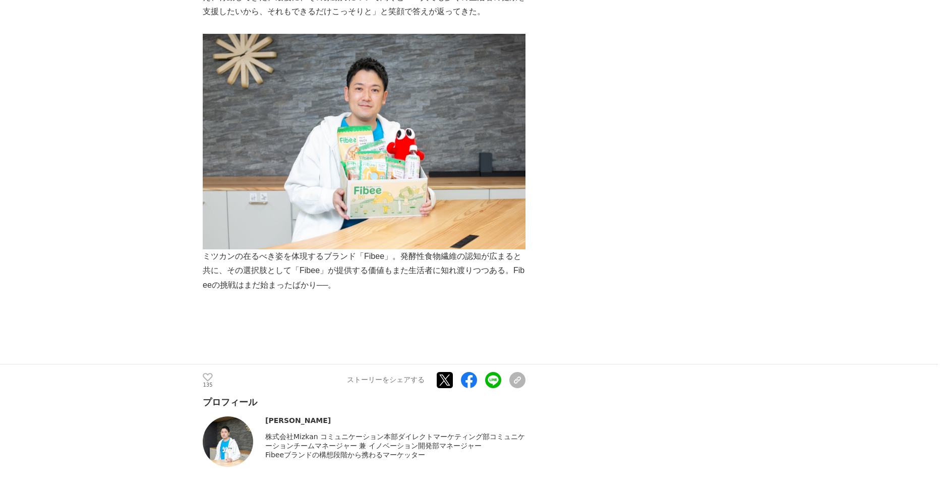
scroll to position [4944, 0]
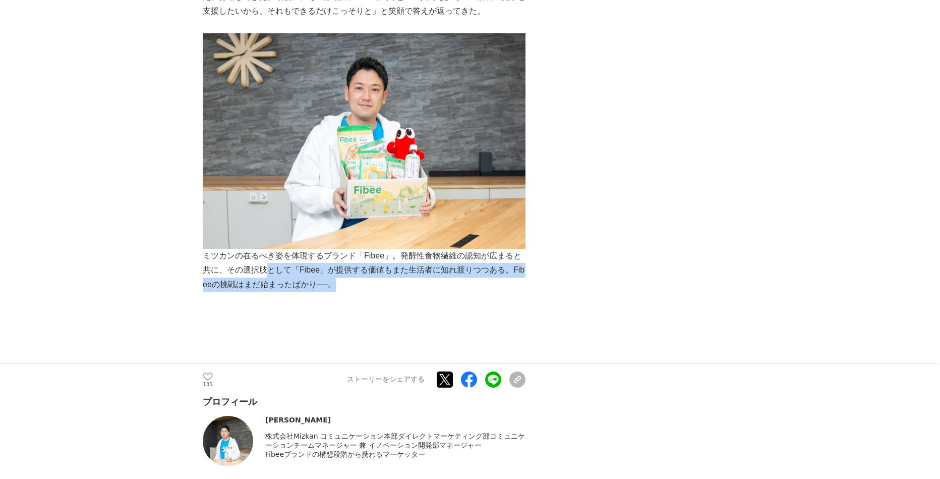
drag, startPoint x: 382, startPoint y: 198, endPoint x: 259, endPoint y: 185, distance: 123.9
click at [259, 185] on p "ミツカンの在るべき姿を体現するブランド「Fibee」。発酵性食物繊維の認知が広まると共に、その選択肢として「Fibee」が提供する価値もまた生活者に知れ渡りつ…" at bounding box center [364, 162] width 323 height 259
drag, startPoint x: 256, startPoint y: 184, endPoint x: 381, endPoint y: 206, distance: 127.7
click at [381, 206] on p "ミツカンの在るべき姿を体現するブランド「Fibee」。発酵性食物繊維の認知が広まると共に、その選択肢として「Fibee」が提供する価値もまた生活者に知れ渡りつ…" at bounding box center [364, 162] width 323 height 259
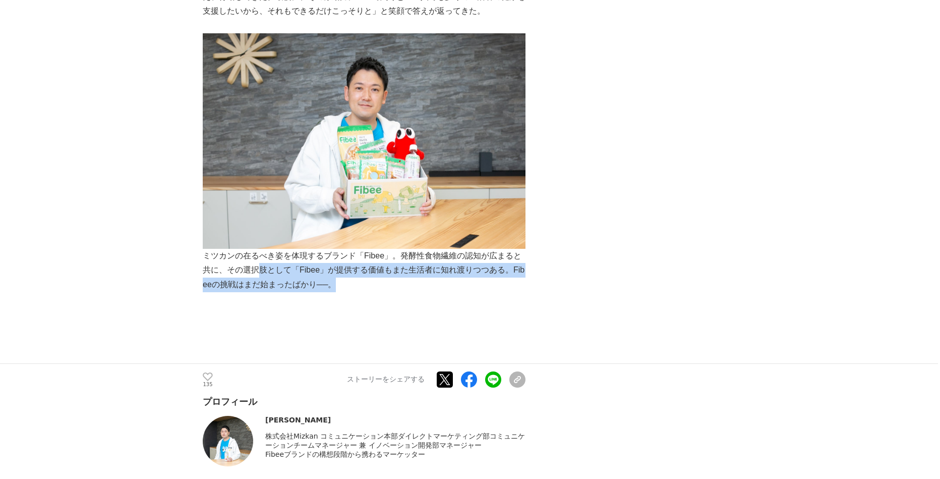
click at [225, 206] on p "ミツカンの在るべき姿を体現するブランド「Fibee」。発酵性食物繊維の認知が広まると共に、その選択肢として「Fibee」が提供する価値もまた生活者に知れ渡りつ…" at bounding box center [364, 162] width 323 height 259
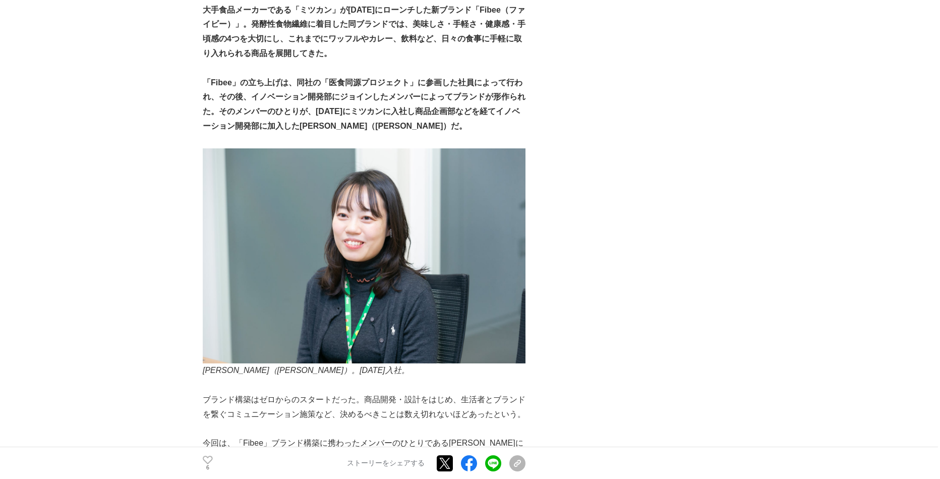
scroll to position [303, 0]
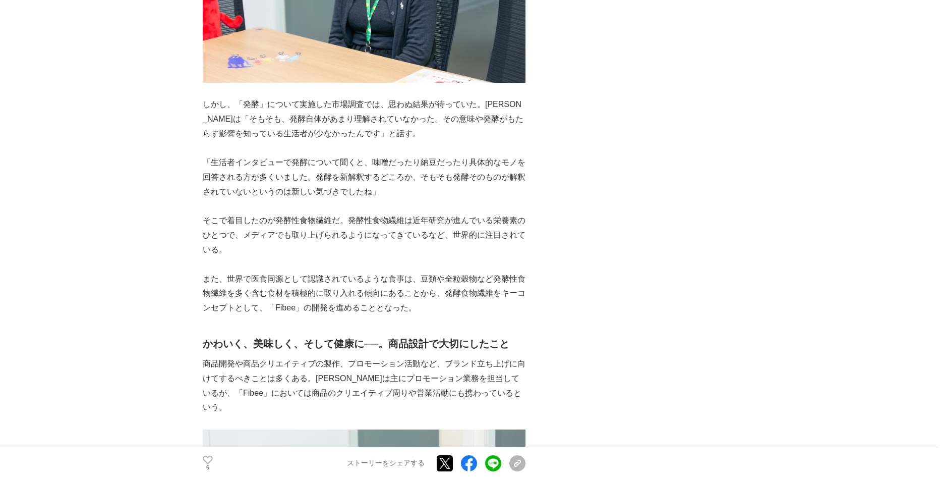
scroll to position [1463, 0]
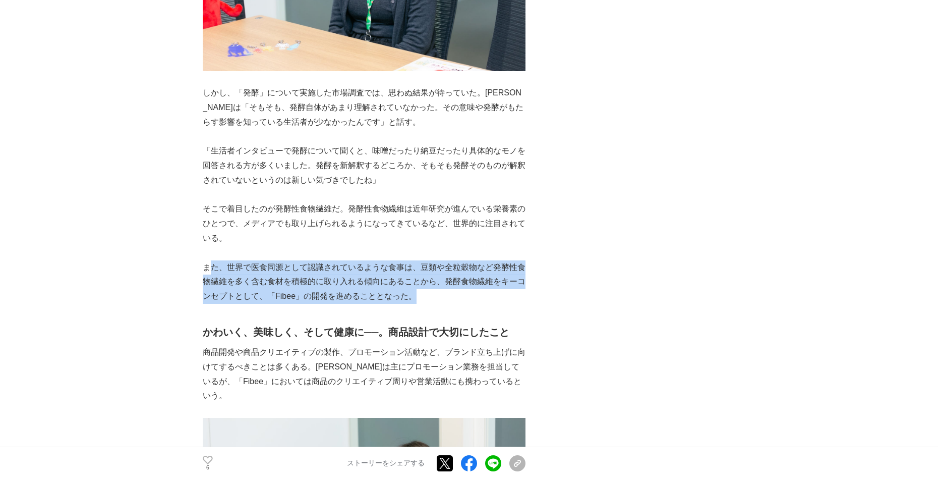
drag, startPoint x: 427, startPoint y: 287, endPoint x: 209, endPoint y: 255, distance: 219.8
click at [209, 260] on p "また、世界で医食同源として認識されているような食事は、豆類や全粒穀物など発酵性食物繊維を多く含む食材を積極的に取り入れる傾向にあることから、発酵食物繊維をキー…" at bounding box center [364, 281] width 323 height 43
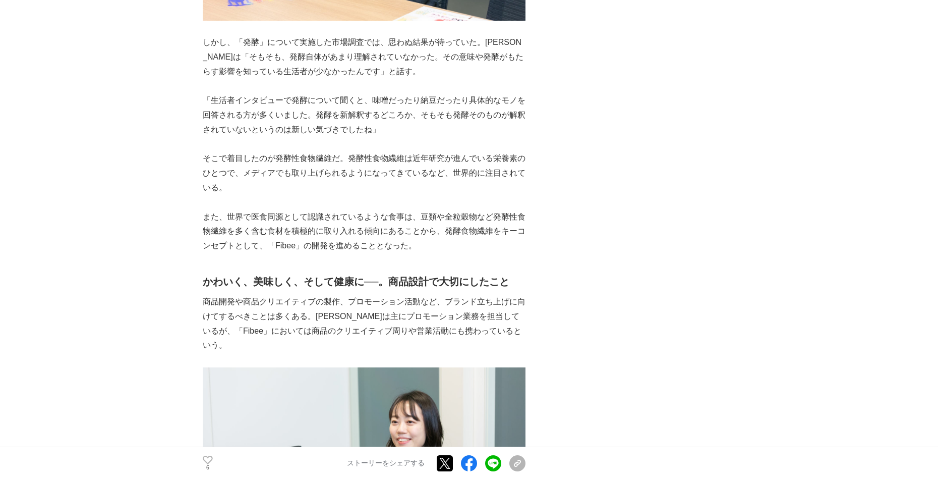
scroll to position [1564, 0]
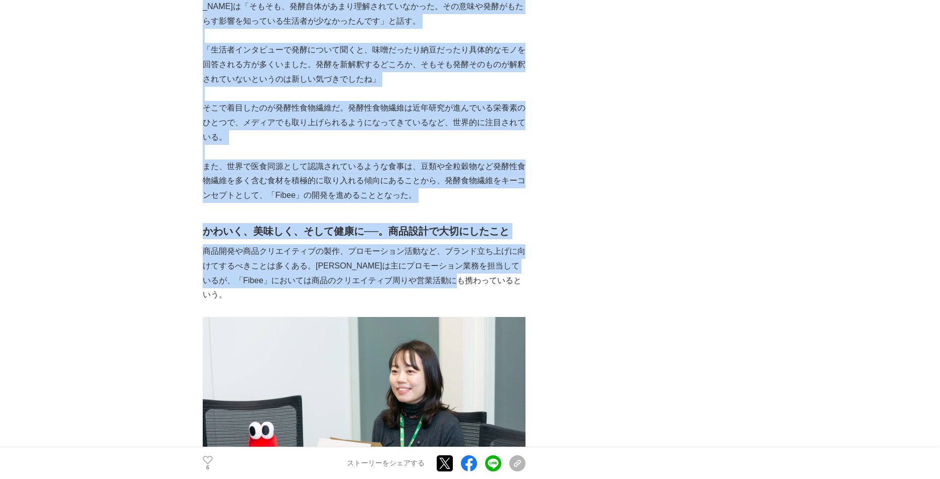
drag, startPoint x: 499, startPoint y: 269, endPoint x: 201, endPoint y: 233, distance: 300.9
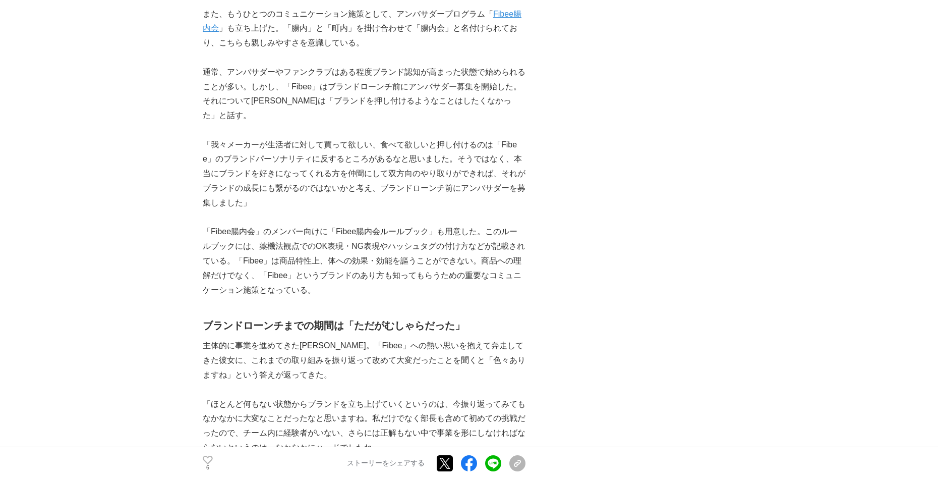
scroll to position [3481, 0]
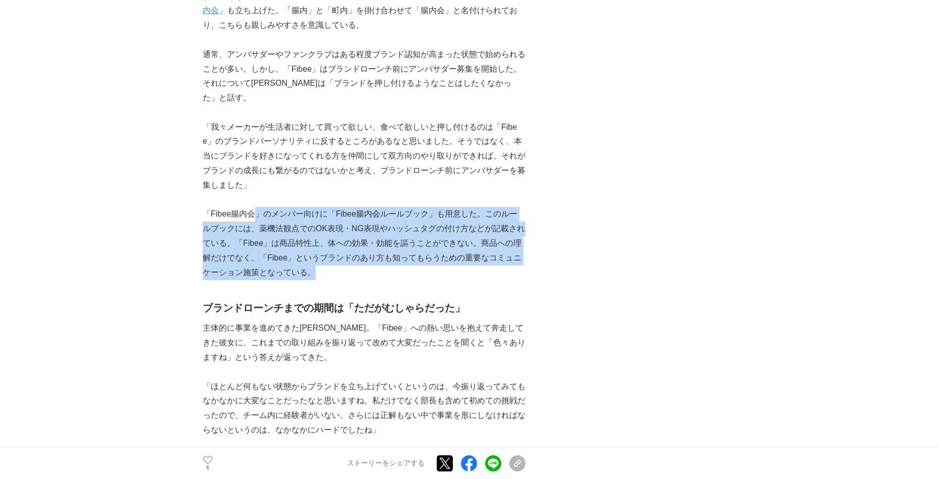
drag, startPoint x: 332, startPoint y: 205, endPoint x: 255, endPoint y: 147, distance: 96.3
click at [255, 207] on p "「Fibee腸内会」のメンバー向けに「Fibee腸内会ルールブック」も用意した。このルールブックには、薬機法観点でのOK表現・NG表現やハッシュタグの付け方な…" at bounding box center [364, 243] width 323 height 73
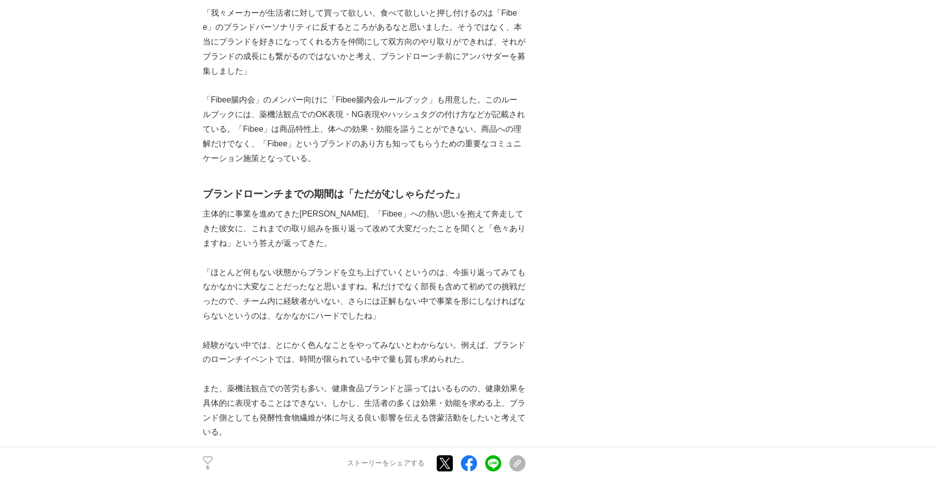
scroll to position [3532, 0]
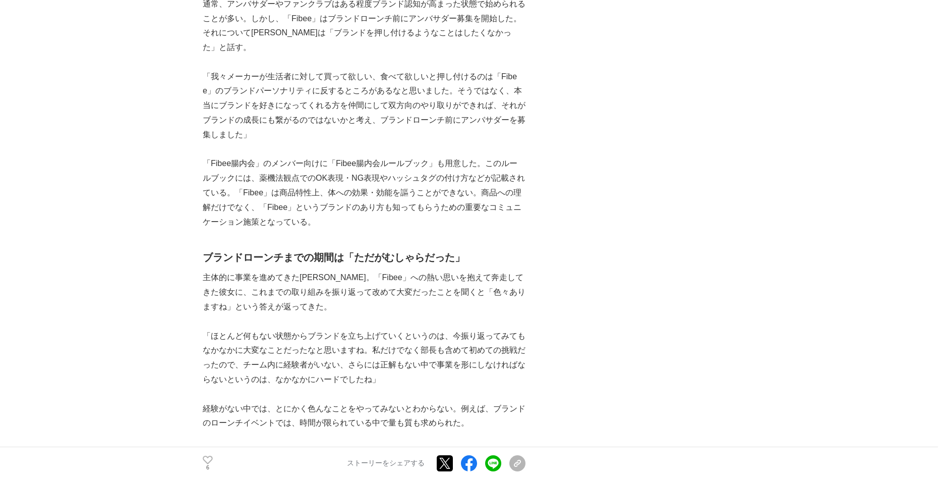
click at [320, 314] on p at bounding box center [364, 321] width 323 height 15
click at [325, 329] on p "「ほとんど何もない状態からブランドを立ち上げていくというのは、今振り返ってみてもなかなかに大変なことだったなと思いますね。私だけでなく部長も含めて初めての挑戦…" at bounding box center [364, 358] width 323 height 58
drag, startPoint x: 303, startPoint y: 339, endPoint x: 328, endPoint y: 336, distance: 25.4
click at [451, 402] on p "経験がない中では、とにかく色んなことをやってみないとわからない。例えば、ブランドのローンチイベントでは、時間が限られている中で量も質も求められた。" at bounding box center [364, 416] width 323 height 29
click at [328, 402] on p "経験がない中では、とにかく色んなことをやってみないとわからない。例えば、ブランドのローンチイベントでは、時間が限られている中で量も質も求められた。" at bounding box center [364, 416] width 323 height 29
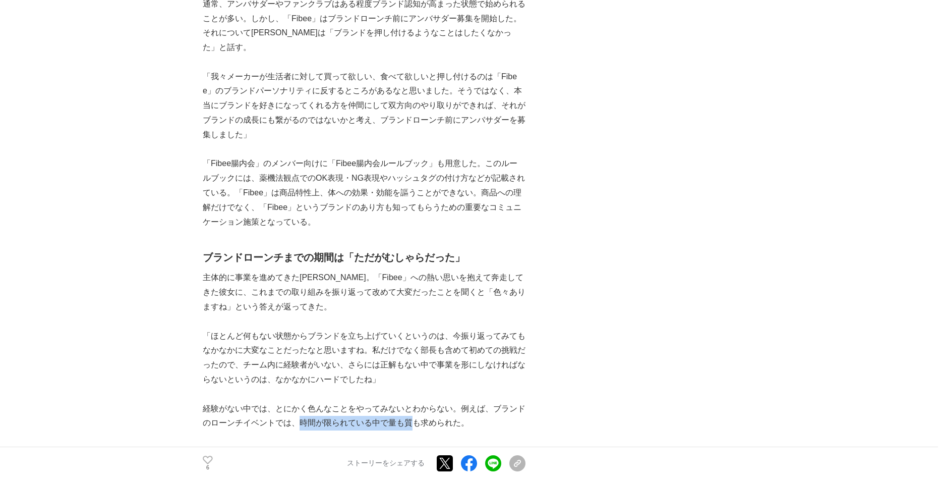
drag, startPoint x: 299, startPoint y: 354, endPoint x: 391, endPoint y: 343, distance: 91.9
click at [411, 402] on p "経験がない中では、とにかく色んなことをやってみないとわからない。例えば、ブランドのローンチイベントでは、時間が限られている中で量も質も求められた。" at bounding box center [364, 416] width 323 height 29
click at [363, 402] on p "経験がない中では、とにかく色んなことをやってみないとわからない。例えば、ブランドのローンチイベントでは、時間が限られている中で量も質も求められた。" at bounding box center [364, 416] width 323 height 29
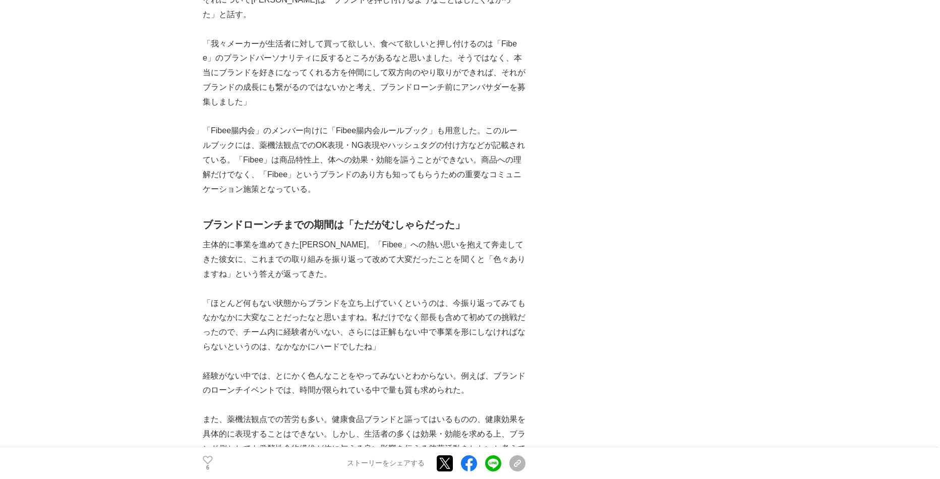
scroll to position [3582, 0]
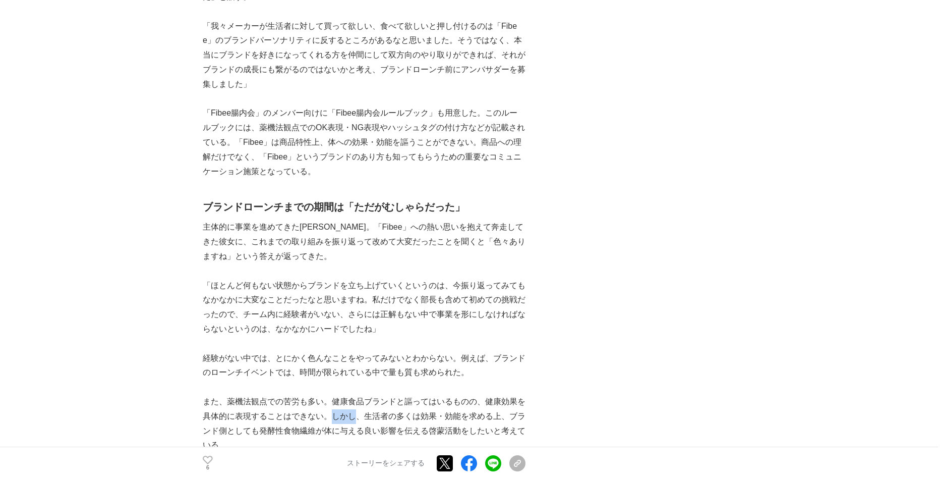
drag, startPoint x: 336, startPoint y: 345, endPoint x: 364, endPoint y: 344, distance: 28.3
click at [364, 395] on p "また、薬機法観点での苦労も多い。健康食品ブランドと謳ってはいるものの、健康効果を具体的に表現することはできない。しかし、生活者の多くは効果・効能を求める上、ブ…" at bounding box center [364, 424] width 323 height 58
drag, startPoint x: 324, startPoint y: 300, endPoint x: 222, endPoint y: 224, distance: 127.2
click at [320, 351] on p "経験がない中では、とにかく色んなことをやってみないとわからない。例えば、ブランドのローンチイベントでは、時間が限られている中で量も質も求められた。" at bounding box center [364, 365] width 323 height 29
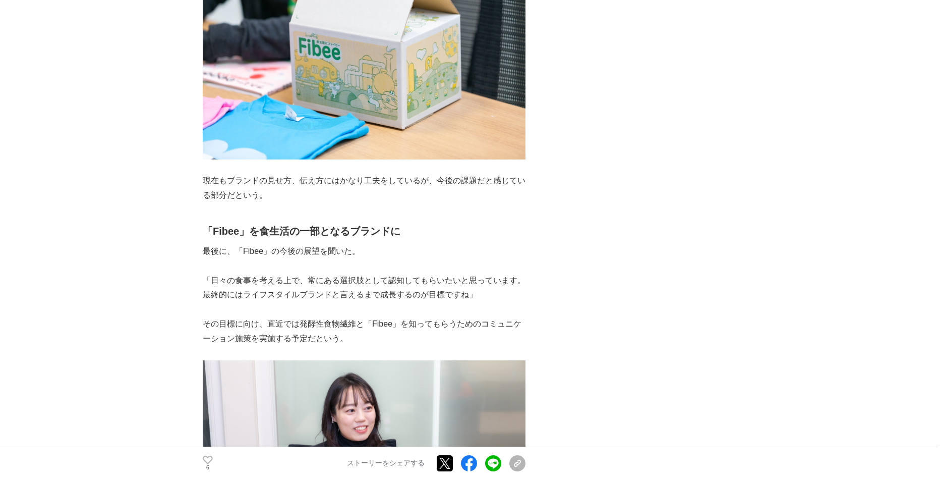
scroll to position [3935, 0]
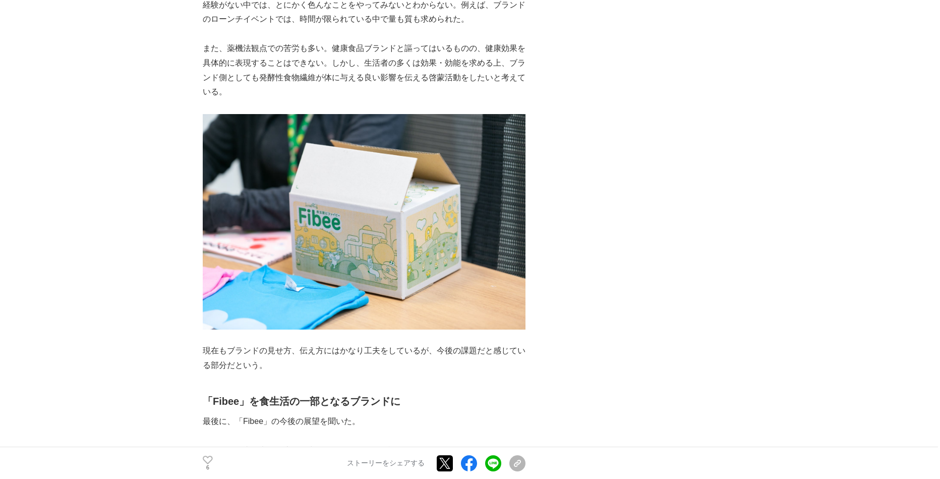
click at [444, 393] on h2 "「Fibee」を食生活の一部となるブランドに" at bounding box center [364, 401] width 323 height 16
drag, startPoint x: 514, startPoint y: 404, endPoint x: 303, endPoint y: 390, distance: 211.4
click at [303, 443] on p "「日々の食事を考える上で、常にある選択肢として認知してもらいたいと思っています。最終的にはライフスタイルブランドと言えるまで成長するのが目標ですね」" at bounding box center [364, 457] width 323 height 29
